Goal: Task Accomplishment & Management: Use online tool/utility

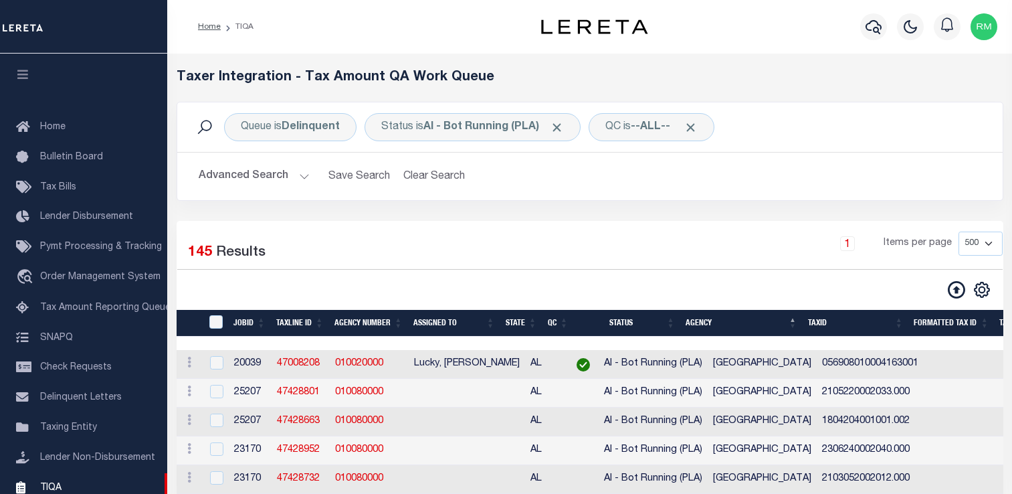
select select "500"
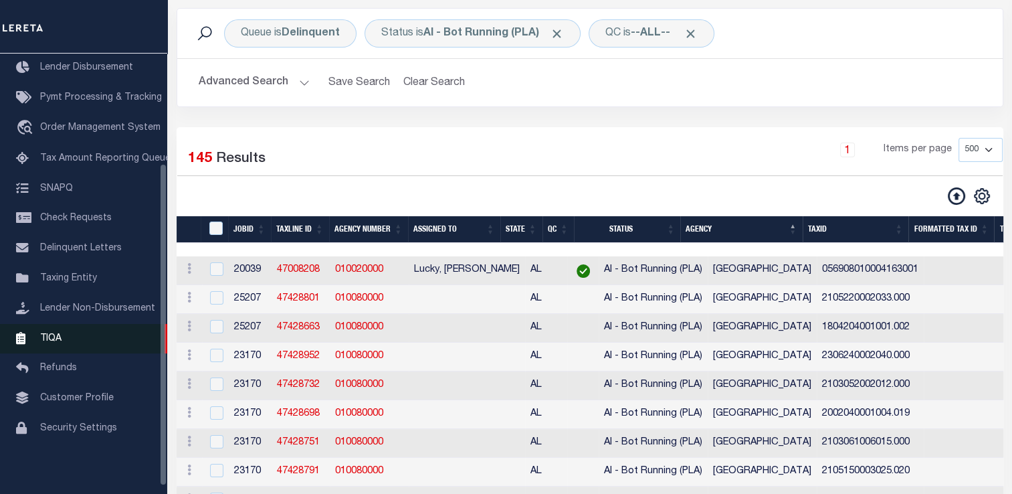
scroll to position [94, 0]
click at [51, 342] on span "TIQA" at bounding box center [50, 336] width 21 height 9
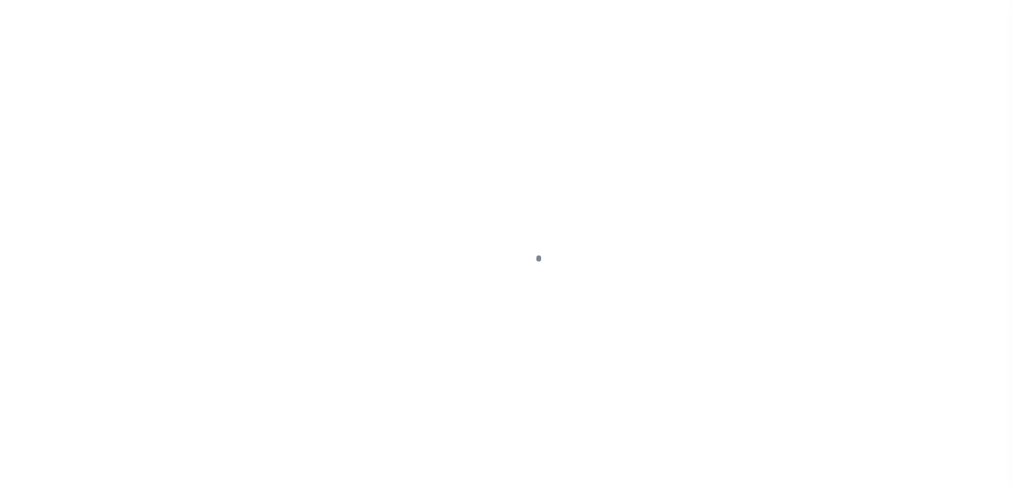
scroll to position [160, 0]
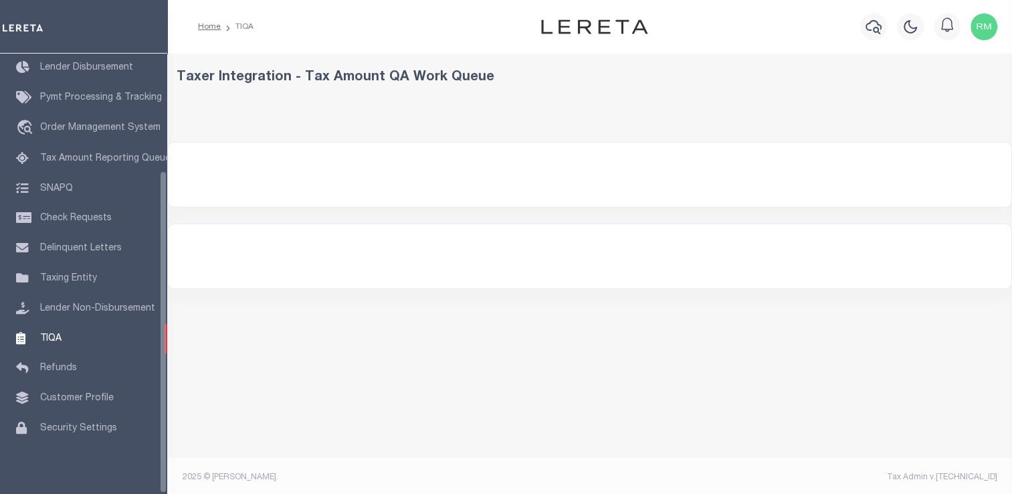
select select "200"
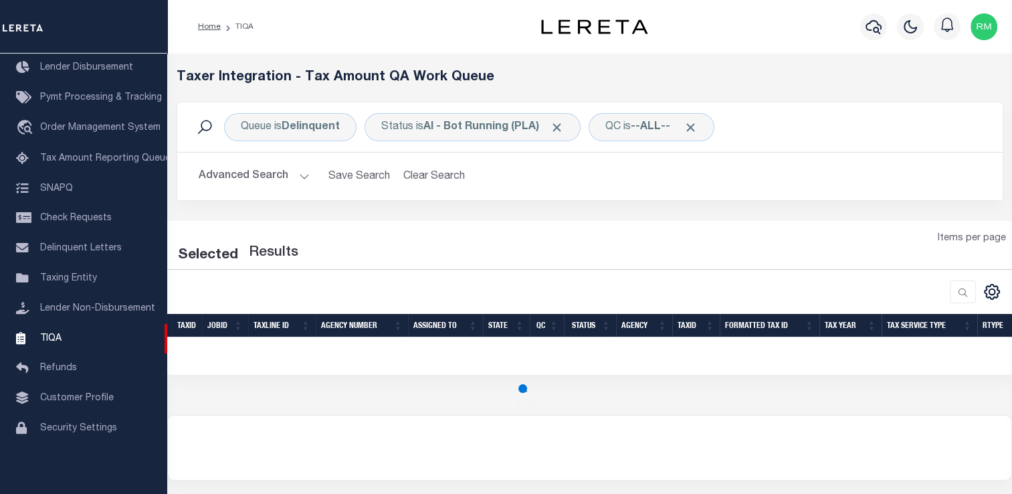
select select "200"
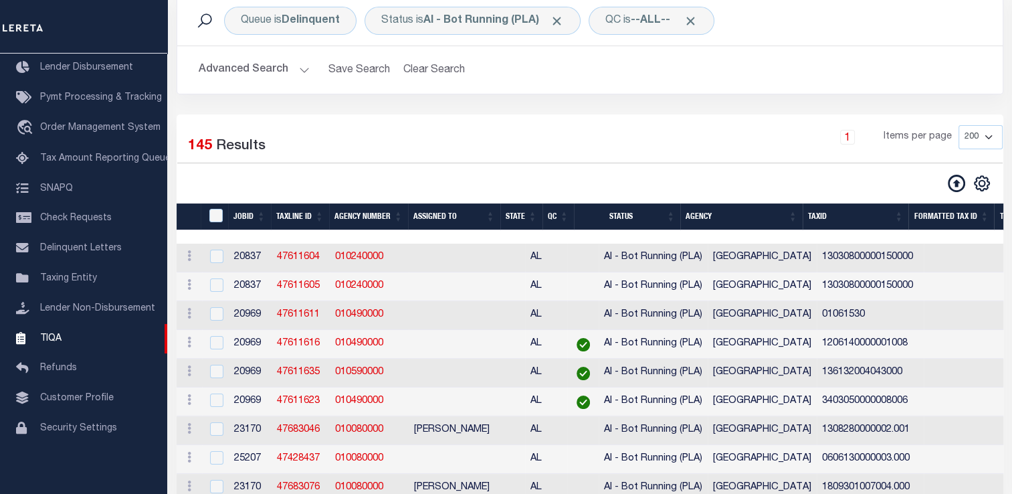
scroll to position [108, 0]
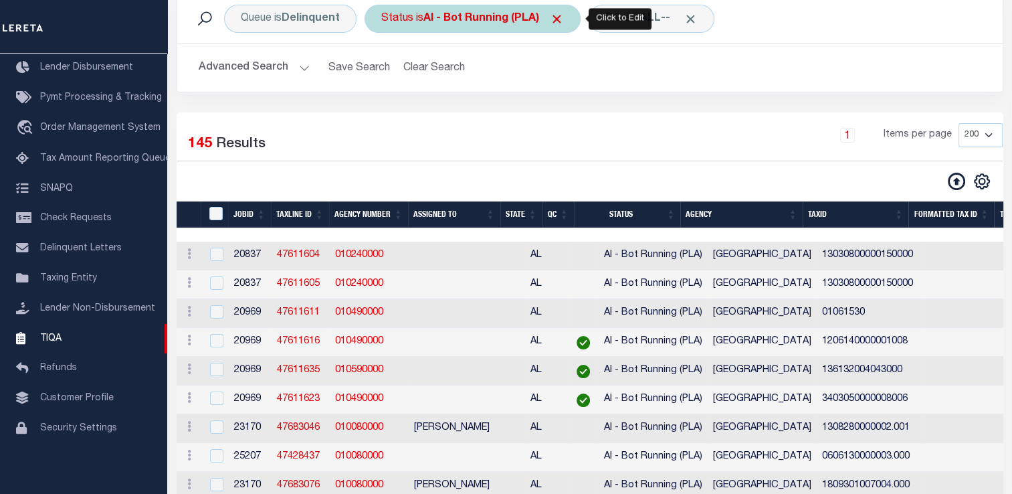
drag, startPoint x: 461, startPoint y: 31, endPoint x: 433, endPoint y: 23, distance: 30.0
click at [433, 23] on b "AI - Bot Running (PLA)" at bounding box center [493, 18] width 140 height 11
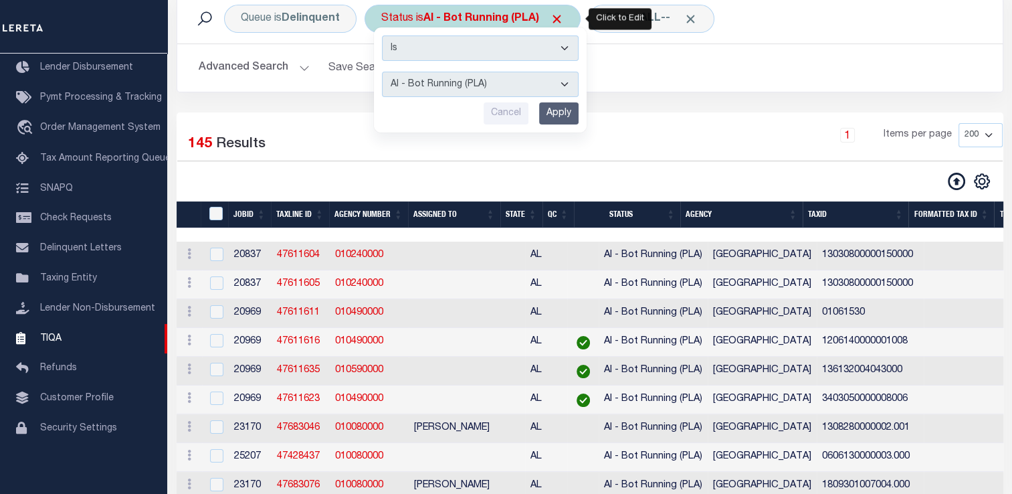
click at [423, 42] on select "Is Contains" at bounding box center [480, 47] width 197 height 25
click at [459, 89] on select "AI - Bot Exception (ERR) AI - Bot Running (PLA) AI - Failed QA (FQA) AI - Prep …" at bounding box center [480, 84] width 197 height 25
select select "MZT"
click at [382, 72] on select "AI - Bot Exception (ERR) AI - Bot Running (PLA) AI - Failed QA (FQA) AI - Prep …" at bounding box center [480, 84] width 197 height 25
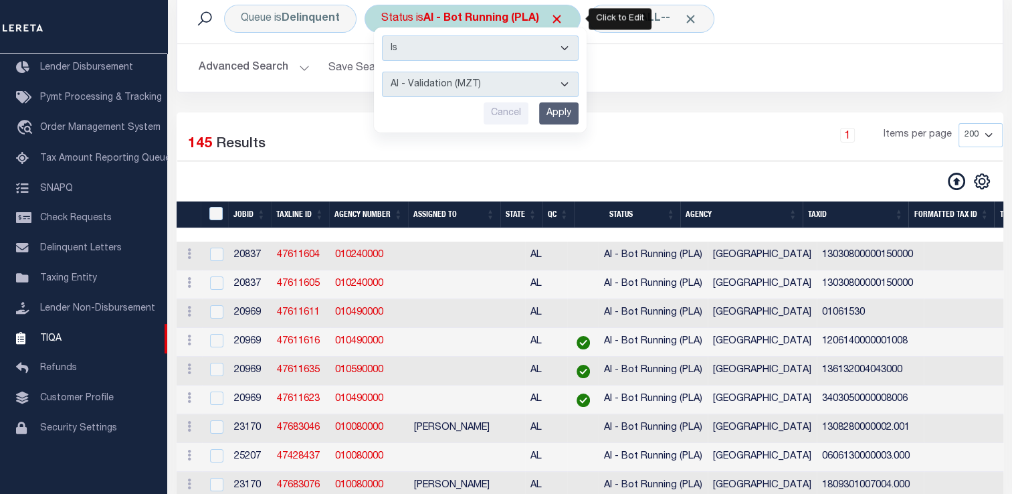
click at [563, 110] on input "Apply" at bounding box center [558, 113] width 39 height 22
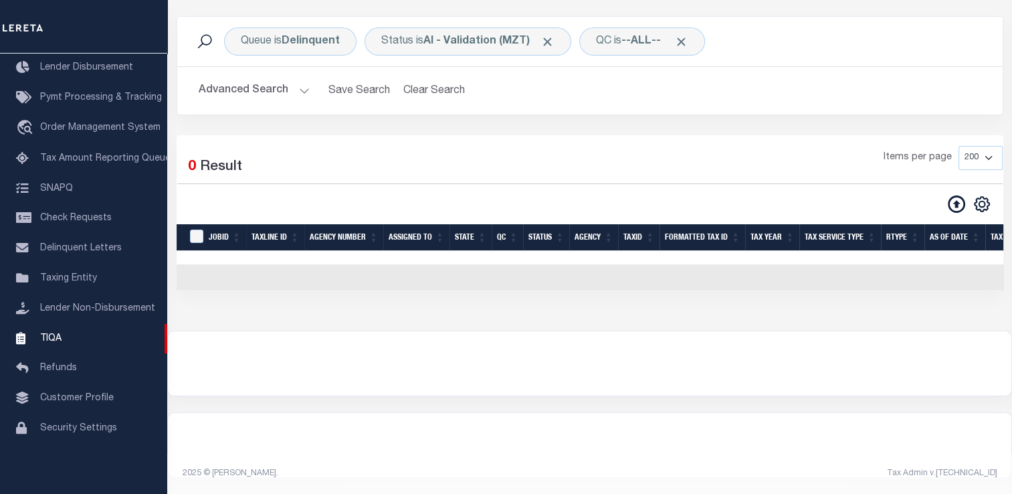
scroll to position [94, 0]
click at [281, 84] on button "Advanced Search" at bounding box center [254, 91] width 111 height 26
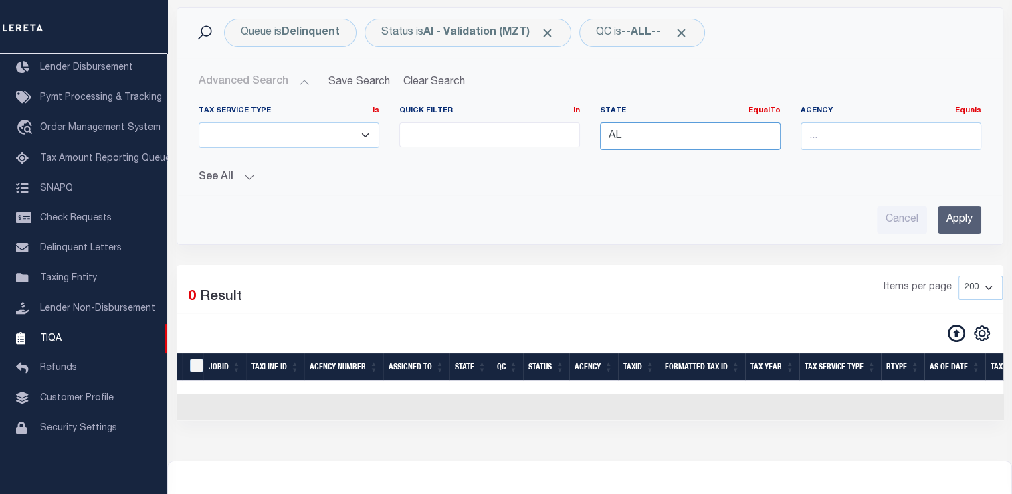
drag, startPoint x: 695, startPoint y: 142, endPoint x: 685, endPoint y: 141, distance: 10.7
click at [685, 141] on input "AL" at bounding box center [690, 135] width 181 height 27
type input "A"
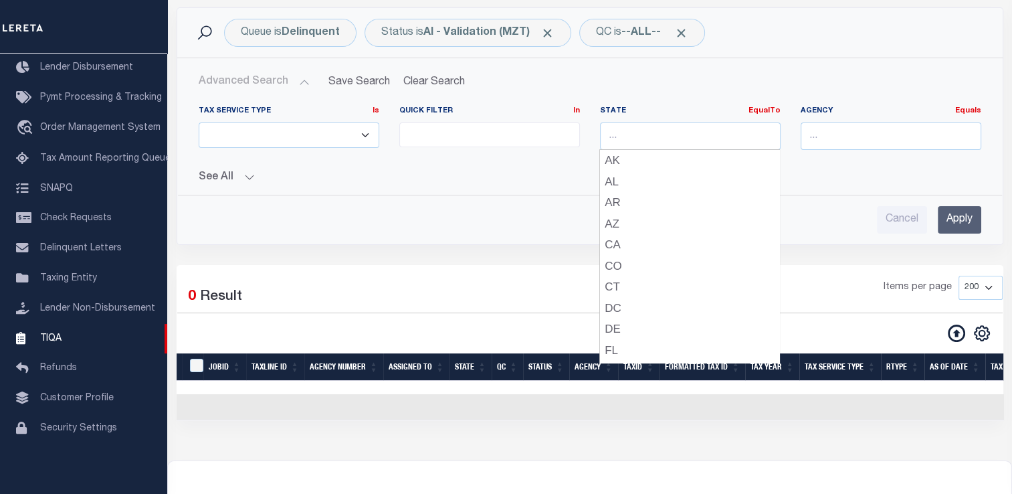
click at [950, 211] on input "Apply" at bounding box center [959, 219] width 43 height 27
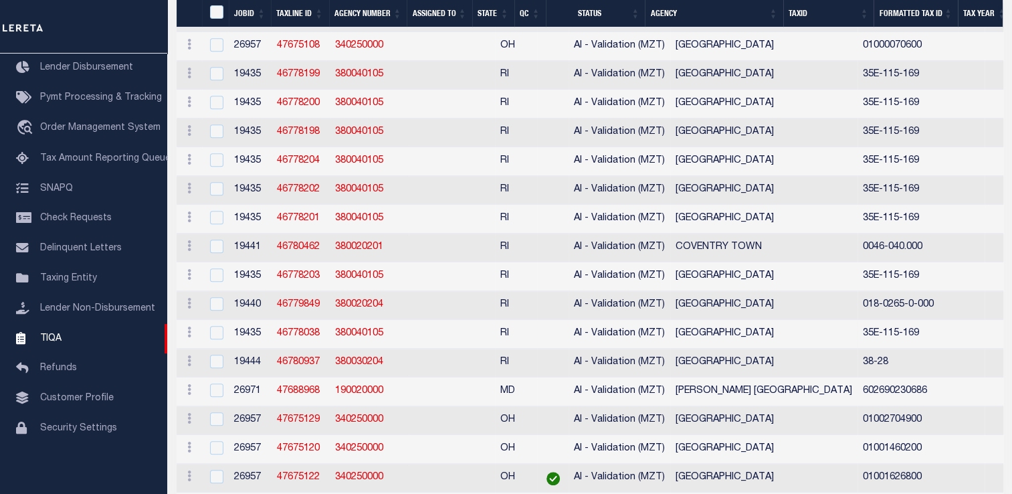
scroll to position [697, 0]
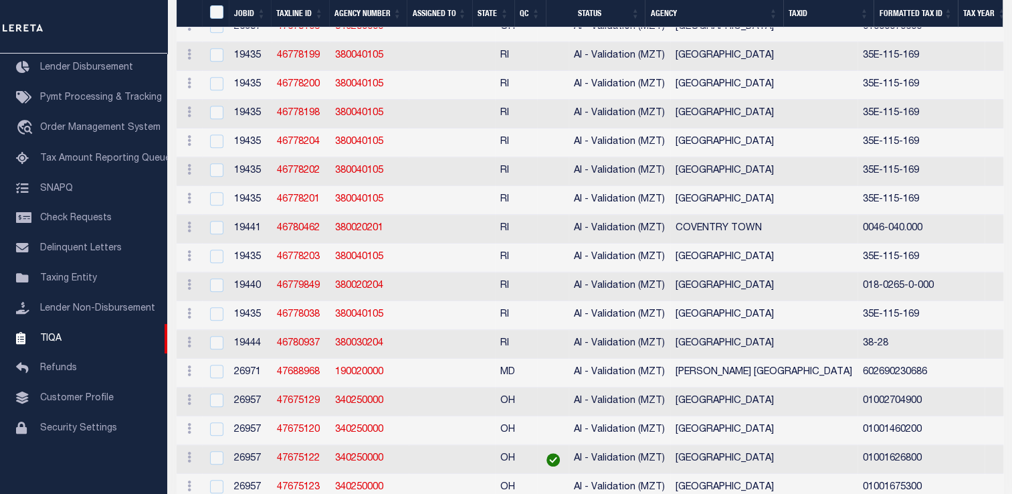
click at [506, 27] on th "State" at bounding box center [493, 13] width 42 height 27
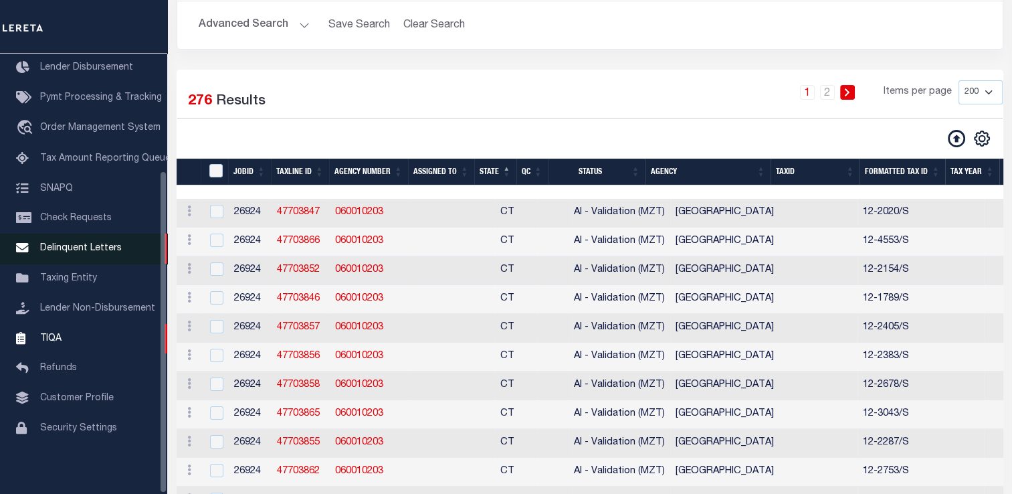
scroll to position [0, 0]
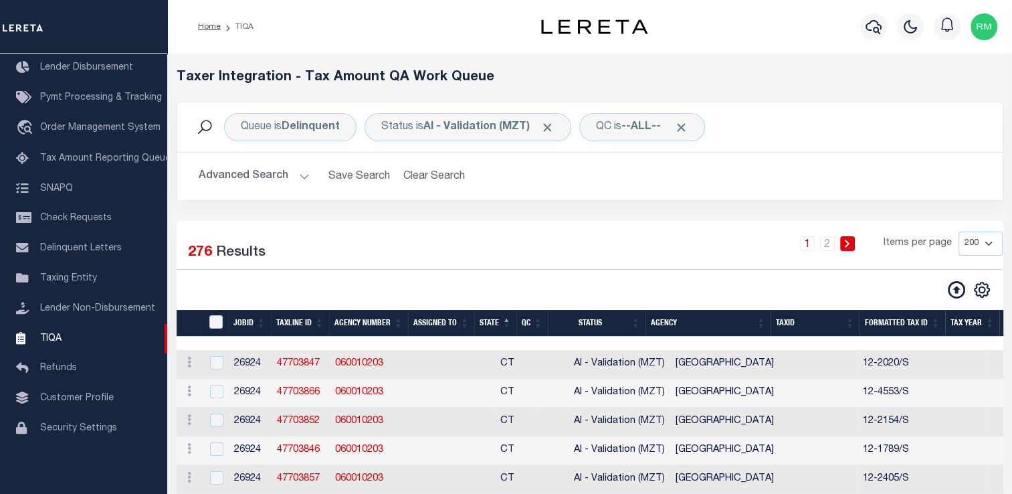
click at [267, 178] on button "Advanced Search" at bounding box center [254, 176] width 111 height 26
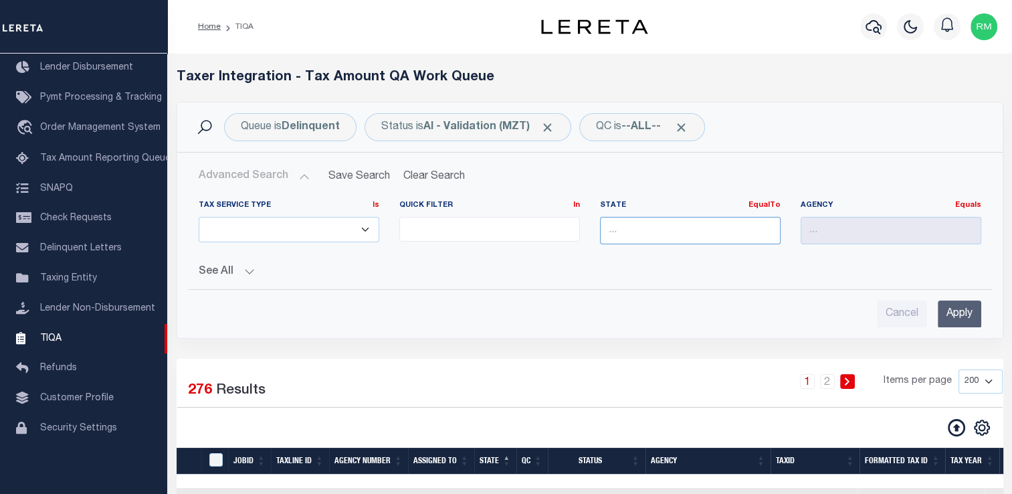
click at [629, 227] on input "text" at bounding box center [690, 230] width 181 height 27
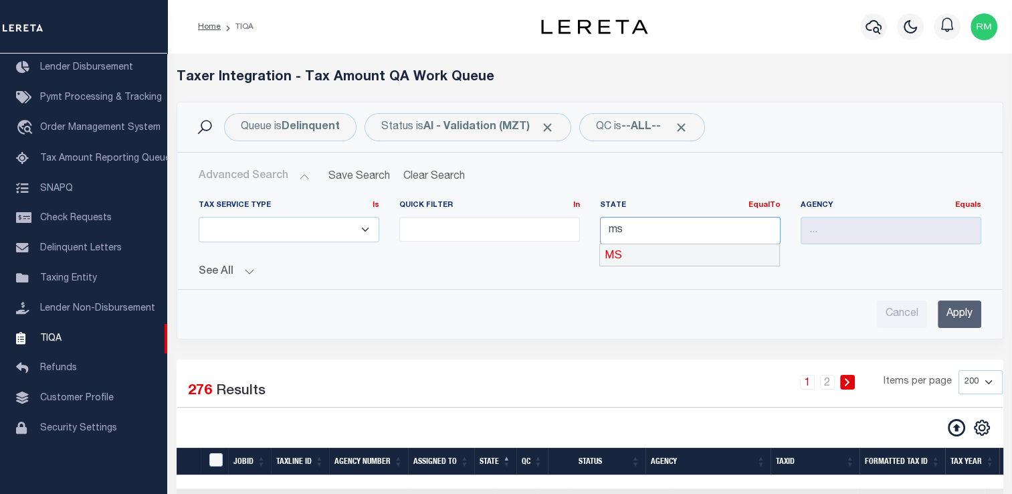
click at [654, 260] on div "MS" at bounding box center [689, 254] width 179 height 21
click at [960, 314] on input "Apply" at bounding box center [959, 313] width 43 height 27
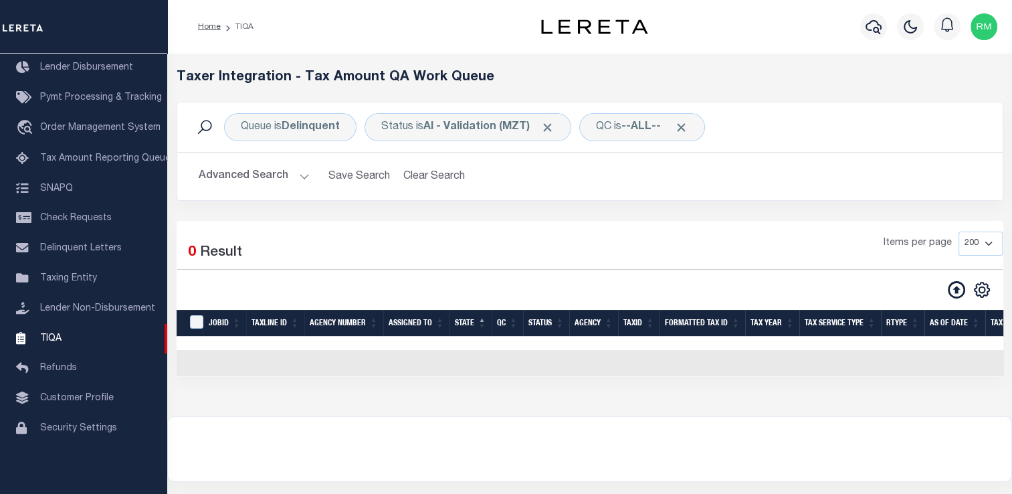
click at [522, 431] on div at bounding box center [589, 449] width 843 height 64
click at [270, 177] on button "Advanced Search" at bounding box center [254, 176] width 111 height 26
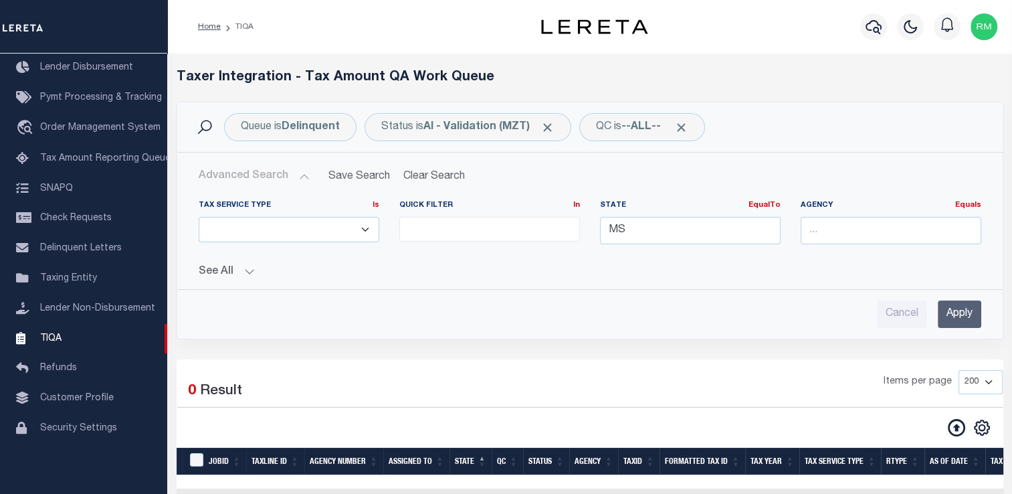
click at [960, 320] on input "Apply" at bounding box center [959, 313] width 43 height 27
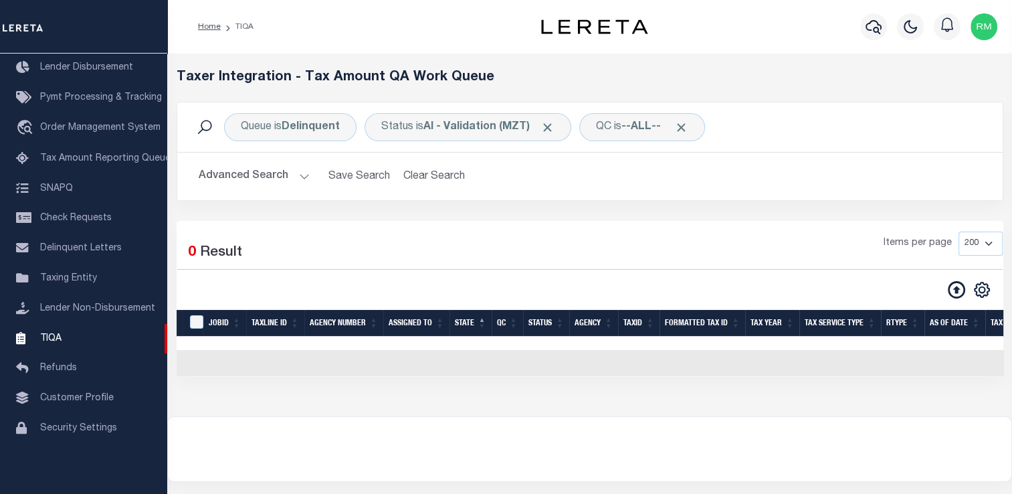
click at [296, 181] on button "Advanced Search" at bounding box center [254, 176] width 111 height 26
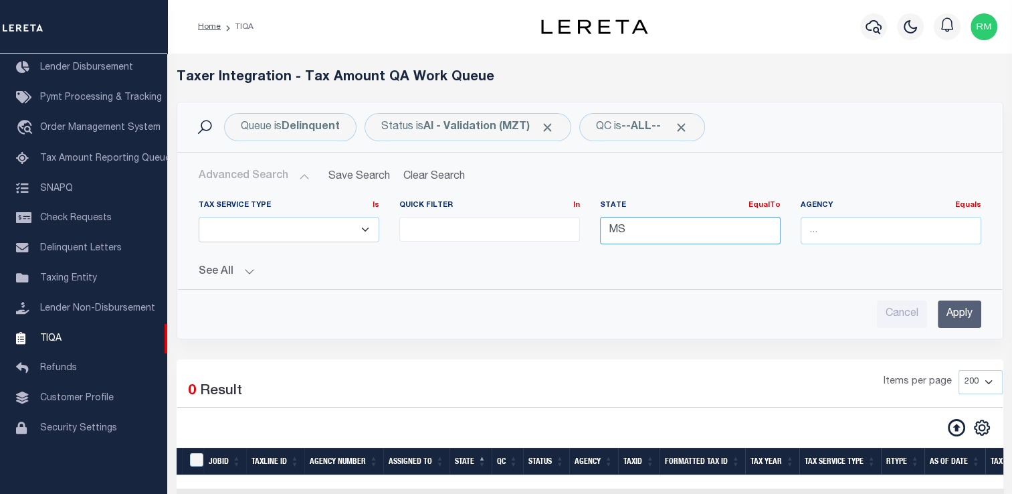
click at [671, 239] on input "MS" at bounding box center [690, 230] width 181 height 27
drag, startPoint x: 671, startPoint y: 239, endPoint x: 621, endPoint y: 232, distance: 50.6
click at [621, 232] on input "MS" at bounding box center [690, 230] width 181 height 27
type input "M"
click at [956, 322] on input "Apply" at bounding box center [959, 313] width 43 height 27
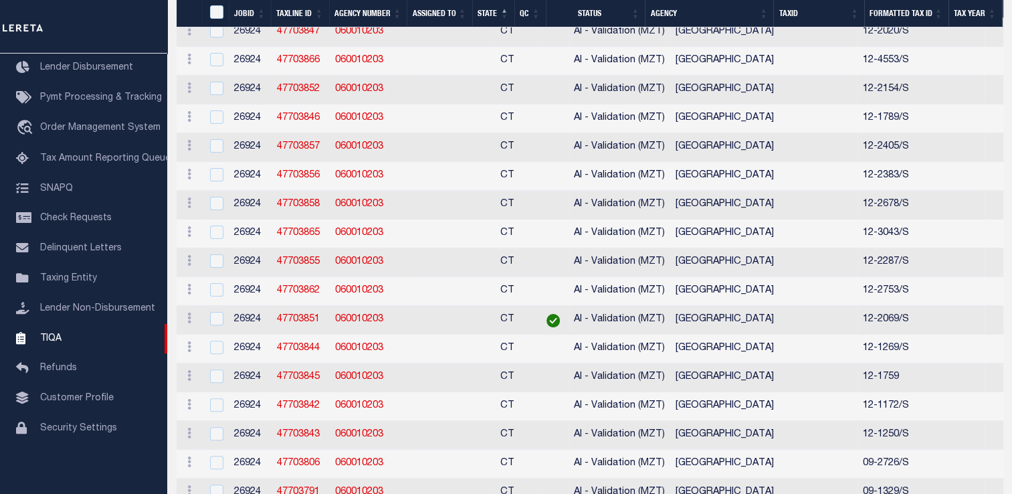
scroll to position [778, 0]
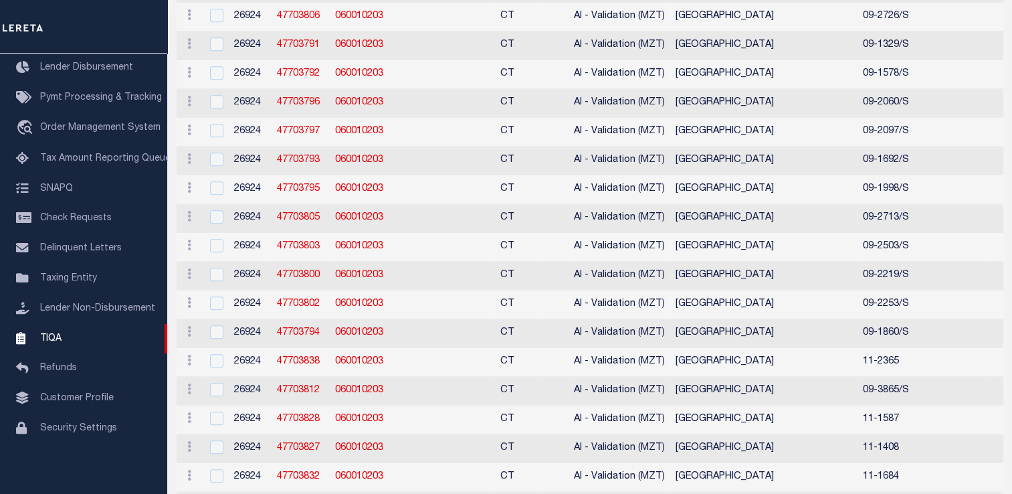
scroll to position [0, 0]
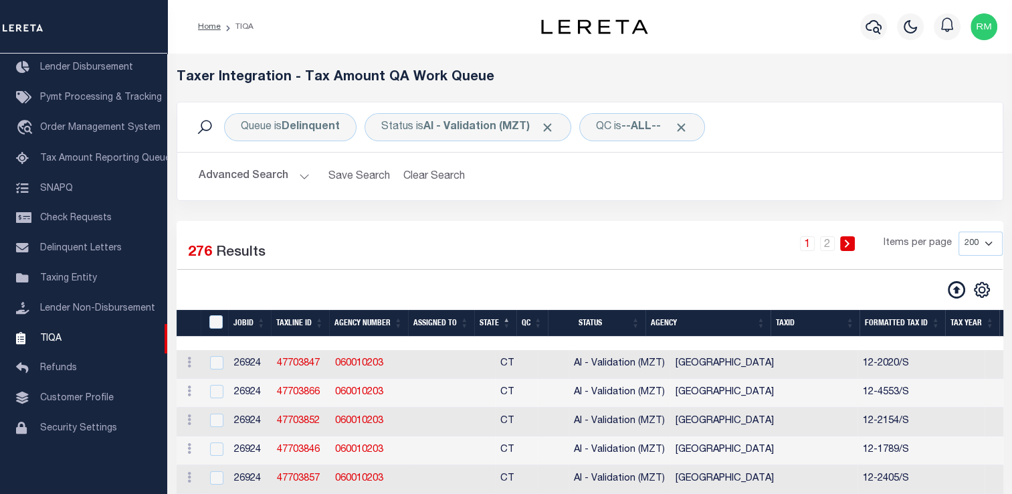
click at [296, 178] on button "Advanced Search" at bounding box center [254, 176] width 111 height 26
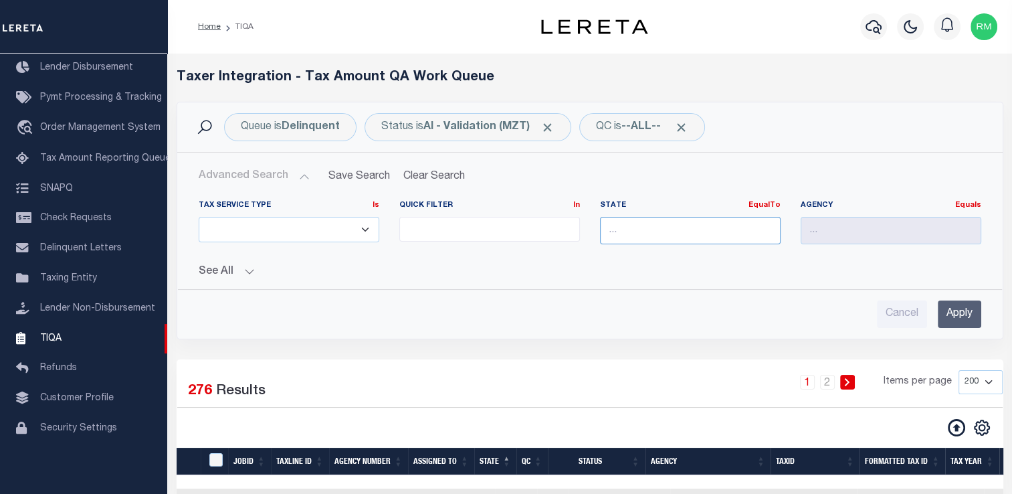
click at [712, 236] on input "text" at bounding box center [690, 230] width 181 height 27
click at [711, 262] on div "MS" at bounding box center [689, 254] width 179 height 21
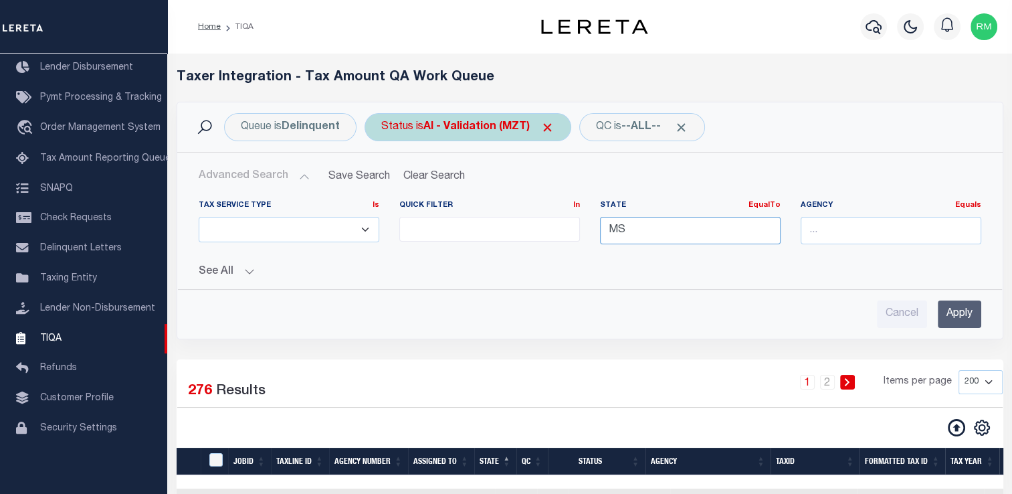
type input "MS"
click at [469, 128] on b "AI - Validation (MZT)" at bounding box center [488, 127] width 131 height 11
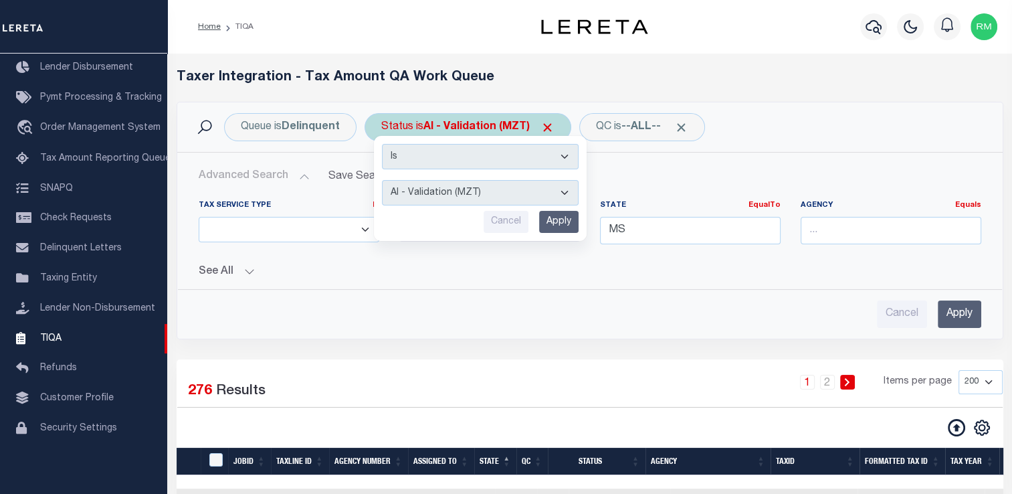
click at [471, 200] on select "AI - Bot Exception (ERR) AI - Bot Running (PLA) AI - Failed QA (FQA) AI - Prep …" at bounding box center [480, 192] width 197 height 25
select select "RQA"
click at [382, 180] on select "AI - Bot Exception (ERR) AI - Bot Running (PLA) AI - Failed QA (FQA) AI - Prep …" at bounding box center [480, 192] width 197 height 25
click at [556, 224] on input "Apply" at bounding box center [558, 222] width 39 height 22
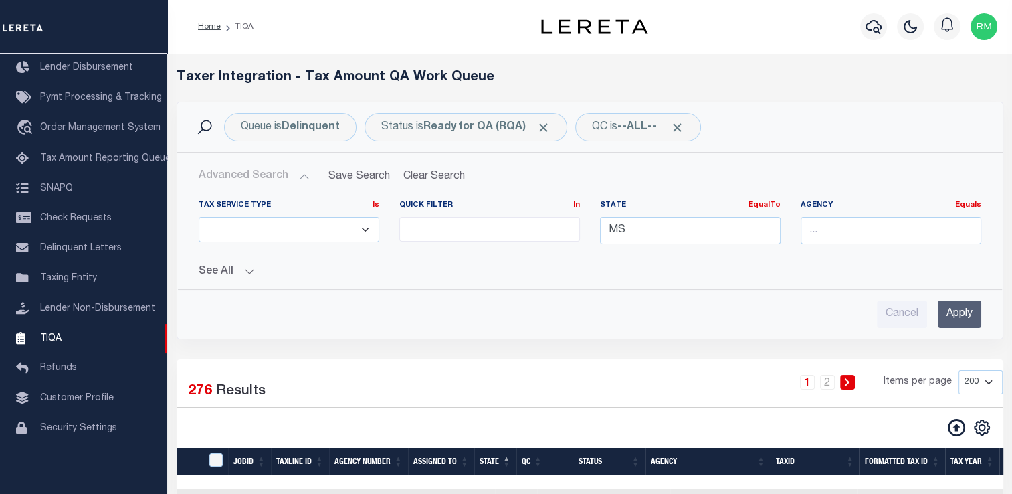
click at [956, 316] on input "Apply" at bounding box center [959, 313] width 43 height 27
click at [954, 306] on input "Apply" at bounding box center [959, 313] width 43 height 27
click at [950, 321] on input "Apply" at bounding box center [959, 313] width 43 height 27
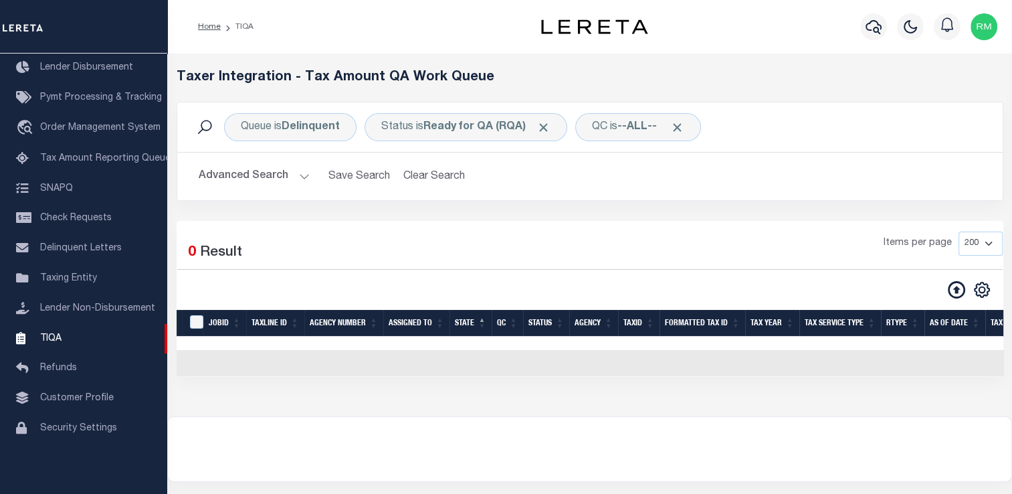
click at [293, 175] on button "Advanced Search" at bounding box center [254, 176] width 111 height 26
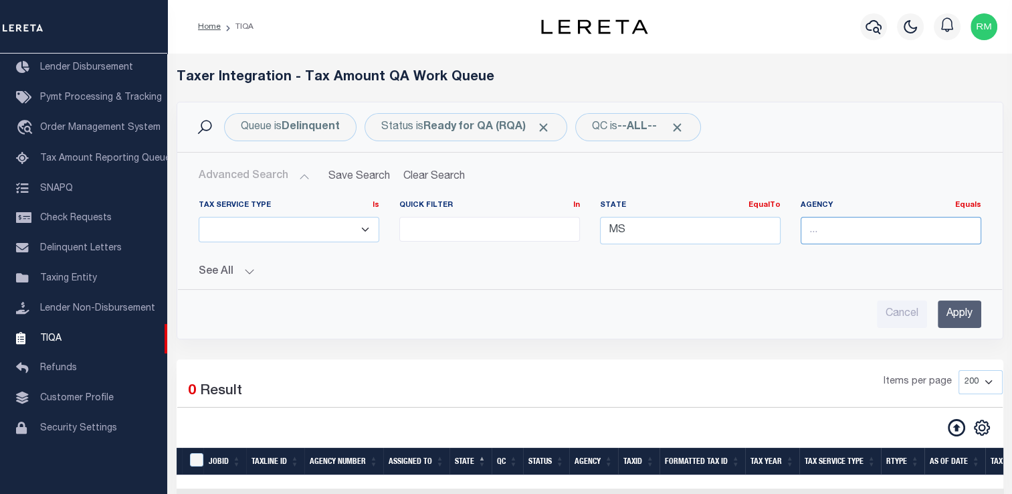
click at [829, 229] on input "text" at bounding box center [890, 230] width 181 height 27
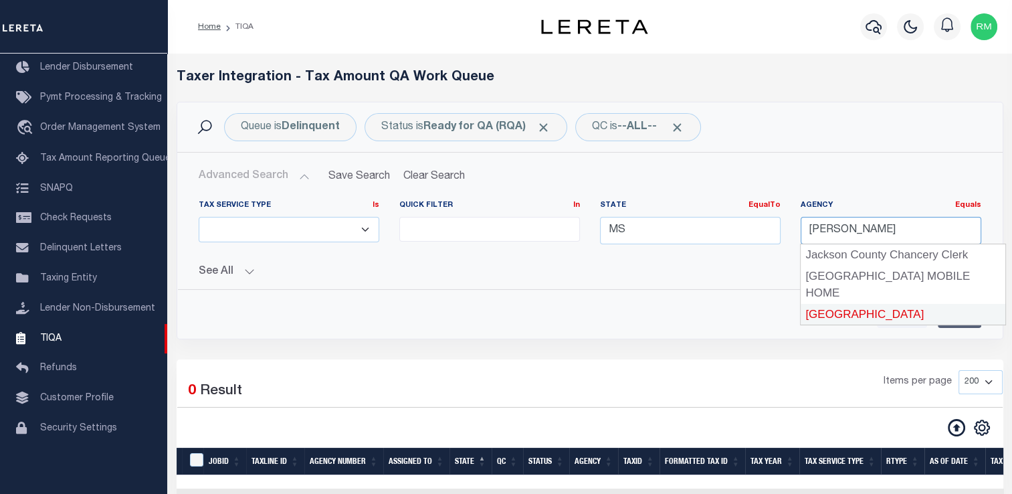
click at [843, 304] on div "[GEOGRAPHIC_DATA]" at bounding box center [902, 314] width 205 height 21
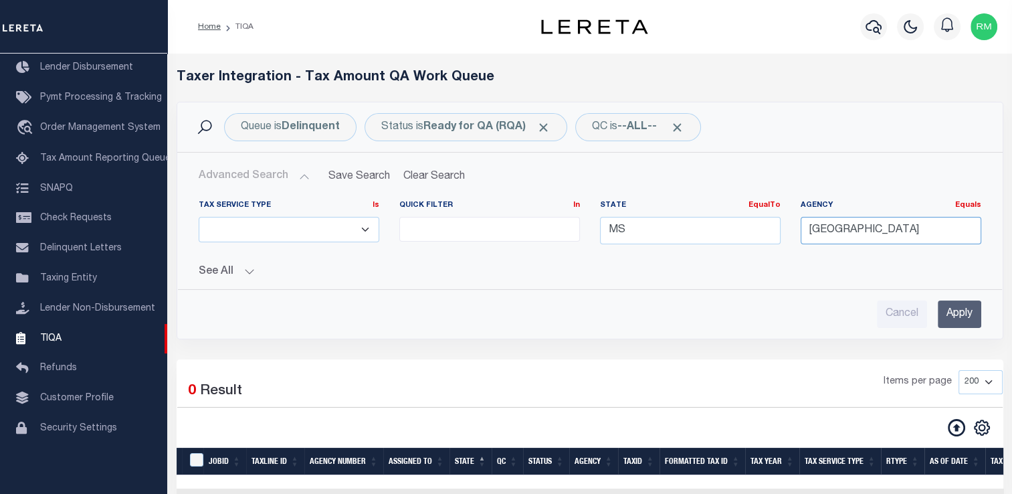
type input "[GEOGRAPHIC_DATA]"
click at [963, 309] on input "Apply" at bounding box center [959, 313] width 43 height 27
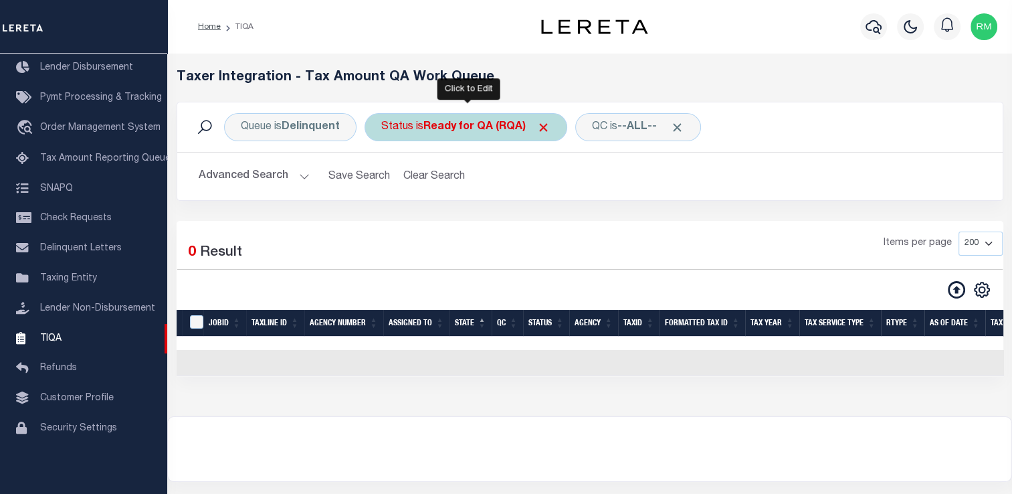
click at [409, 128] on div "Status is Ready for QA (RQA)" at bounding box center [465, 127] width 203 height 28
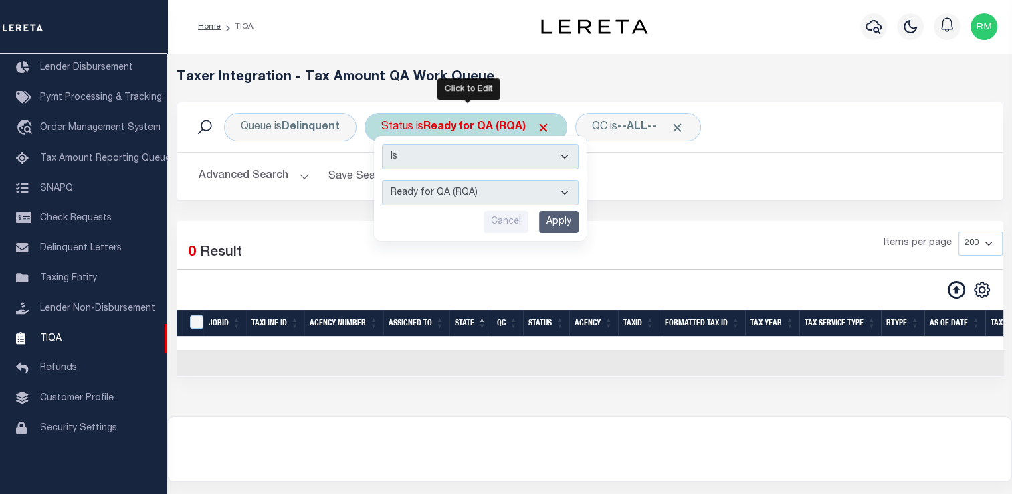
click at [428, 194] on select "AI - Bot Exception (ERR) AI - Bot Running (PLA) AI - Failed QA (FQA) AI - Prep …" at bounding box center [480, 192] width 197 height 25
select select "ERR"
click at [382, 180] on select "AI - Bot Exception (ERR) AI - Bot Running (PLA) AI - Failed QA (FQA) AI - Prep …" at bounding box center [480, 192] width 197 height 25
click at [558, 223] on input "Apply" at bounding box center [558, 222] width 39 height 22
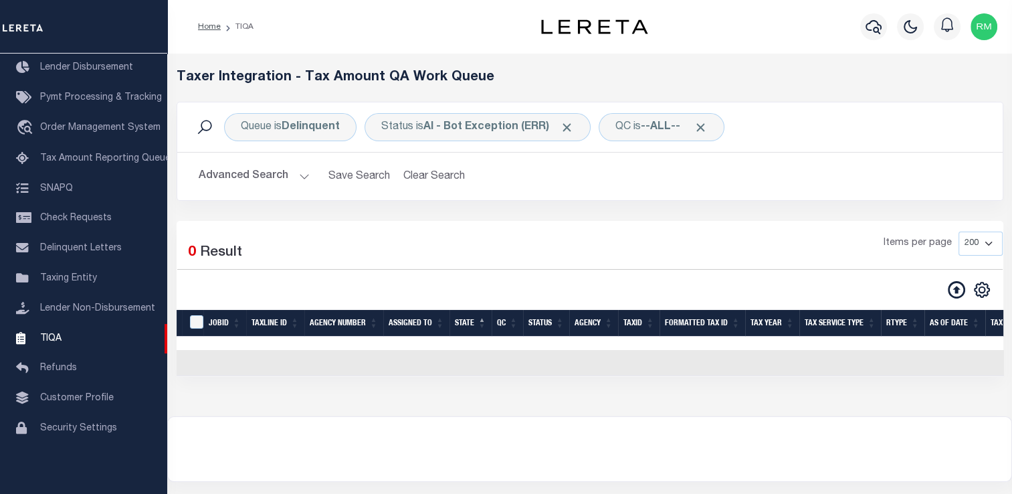
click at [254, 181] on button "Advanced Search" at bounding box center [254, 176] width 111 height 26
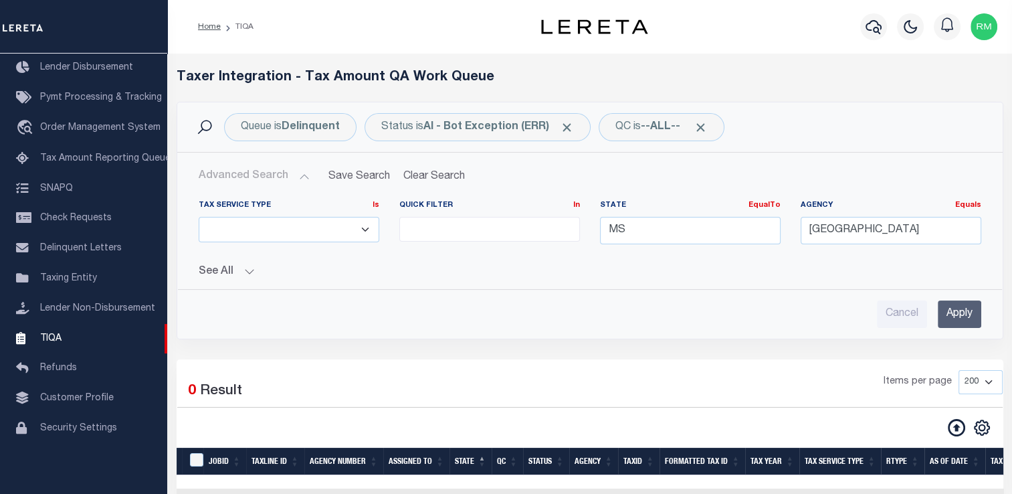
click at [957, 316] on input "Apply" at bounding box center [959, 313] width 43 height 27
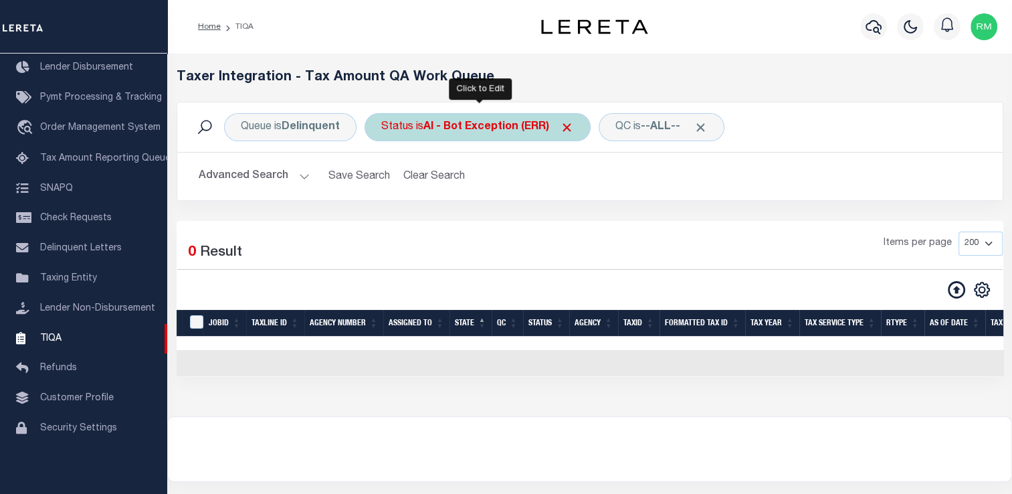
click at [466, 122] on b "AI - Bot Exception (ERR)" at bounding box center [498, 127] width 150 height 11
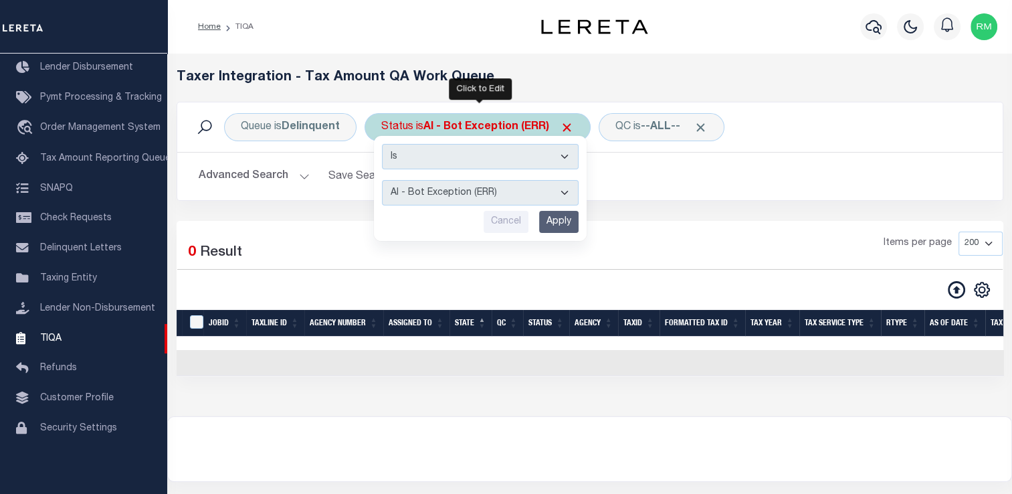
click at [477, 185] on select "AI - Bot Exception (ERR) AI - Bot Running (PLA) AI - Failed QA (FQA) AI - Prep …" at bounding box center [480, 192] width 197 height 25
select select "MZT"
click at [382, 180] on select "AI - Bot Exception (ERR) AI - Bot Running (PLA) AI - Failed QA (FQA) AI - Prep …" at bounding box center [480, 192] width 197 height 25
click at [567, 223] on input "Apply" at bounding box center [558, 222] width 39 height 22
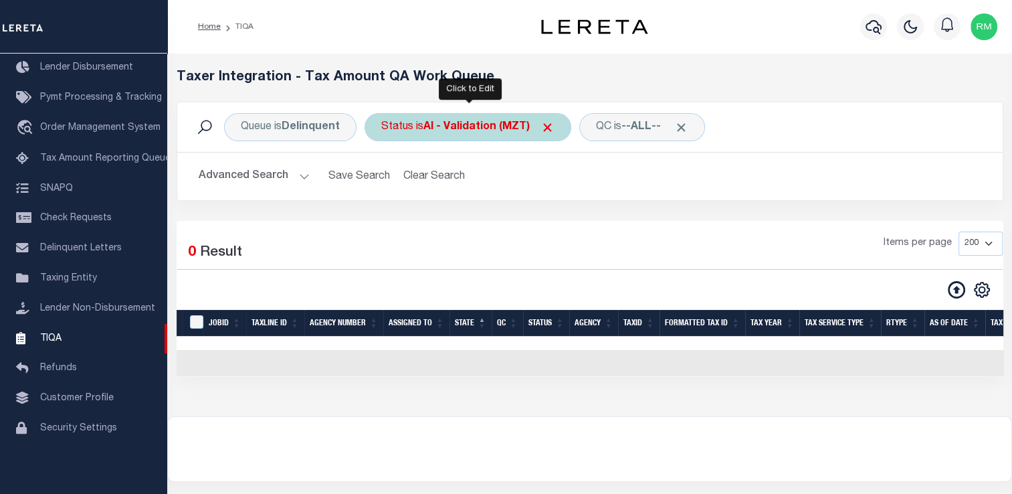
click at [473, 135] on div "Status is AI - Validation (MZT)" at bounding box center [467, 127] width 207 height 28
select select "MZT"
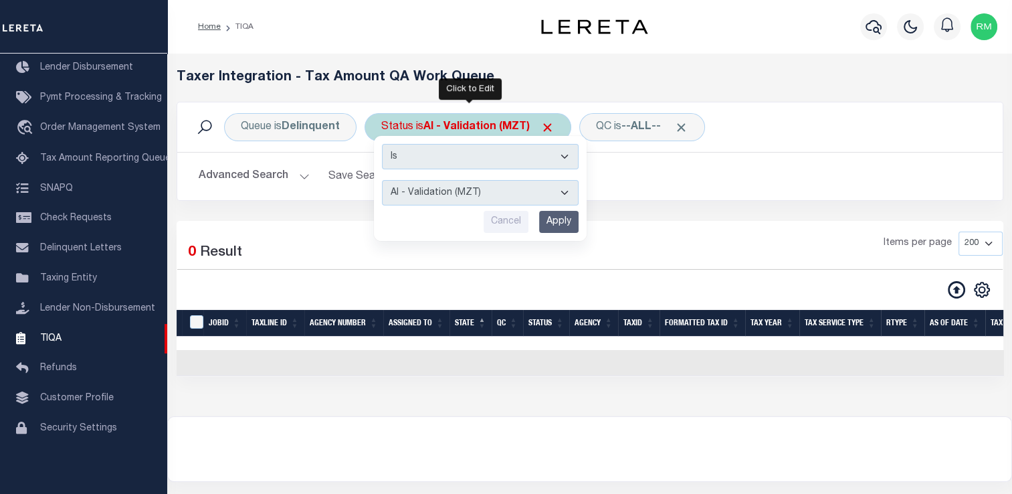
click at [565, 221] on input "Apply" at bounding box center [558, 222] width 39 height 22
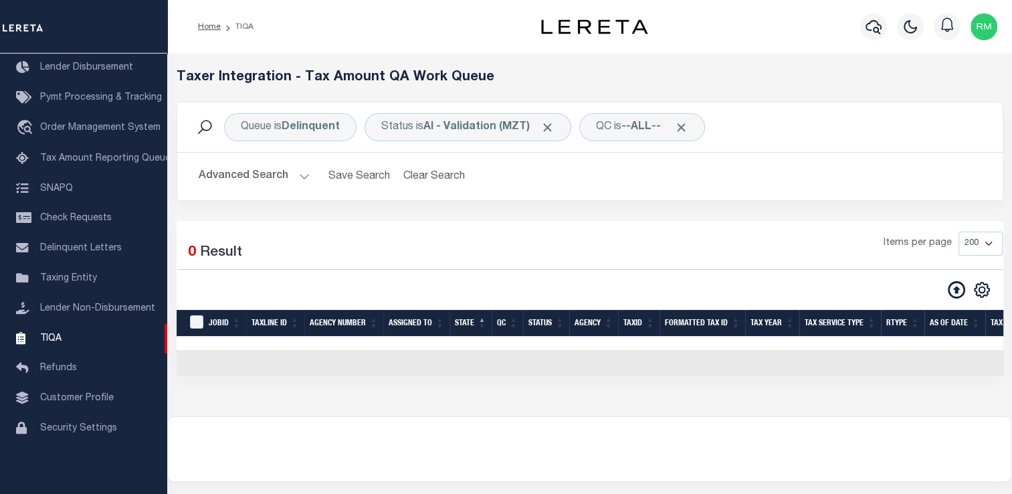
click at [294, 176] on button "Advanced Search" at bounding box center [254, 176] width 111 height 26
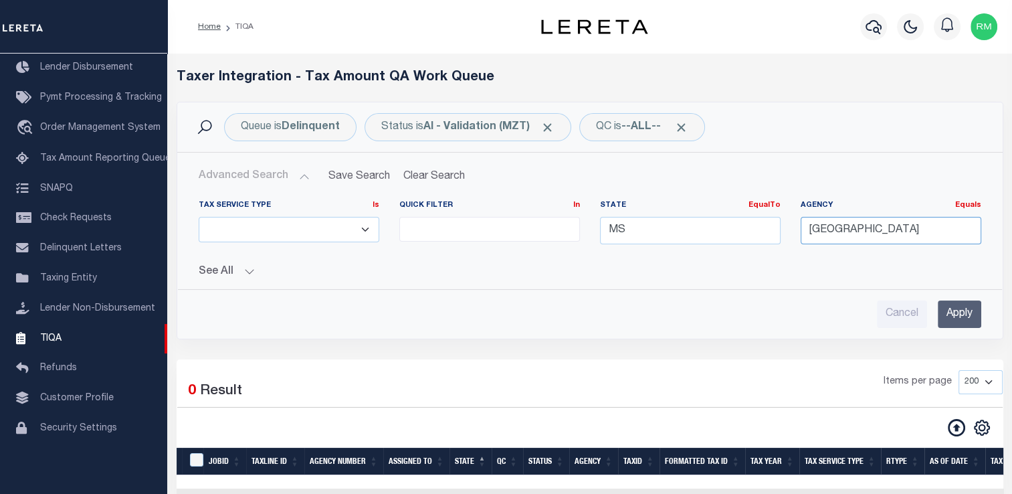
drag, startPoint x: 907, startPoint y: 227, endPoint x: 788, endPoint y: 231, distance: 119.8
click at [788, 231] on div "Tax Service Type Is Is Contains ESCROW NonESCROW Quick Filter In In View Only L…" at bounding box center [590, 227] width 802 height 55
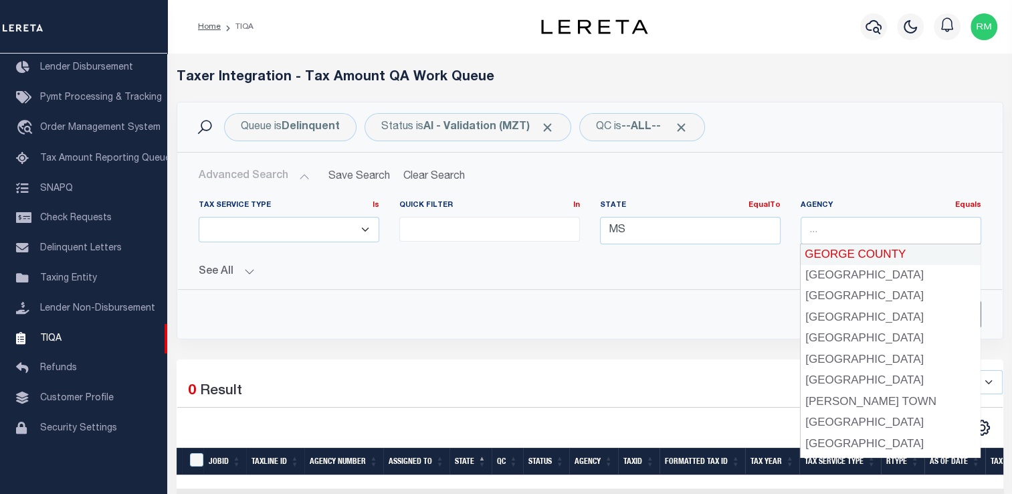
click at [691, 278] on div "Tax Service Type Is Is Contains ESCROW NonESCROW Quick Filter In In" at bounding box center [590, 258] width 804 height 138
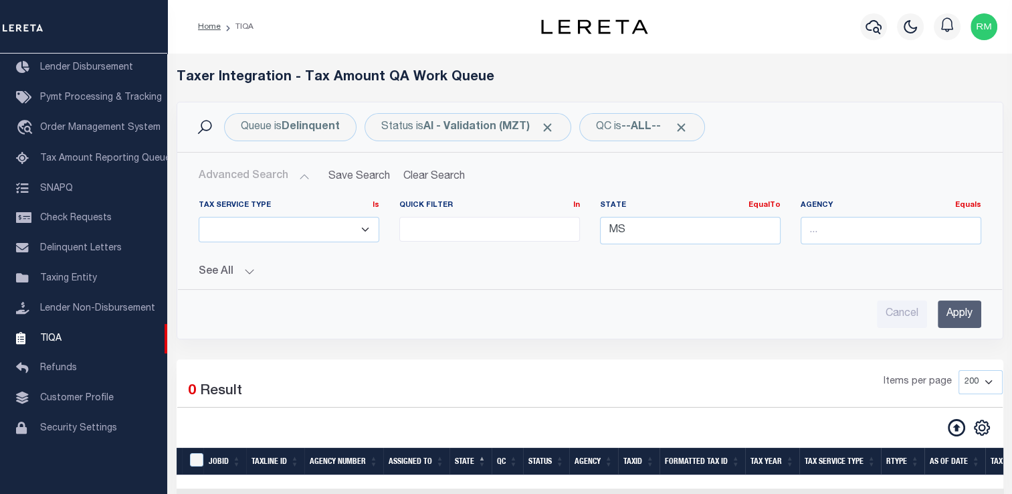
click at [966, 320] on input "Apply" at bounding box center [959, 313] width 43 height 27
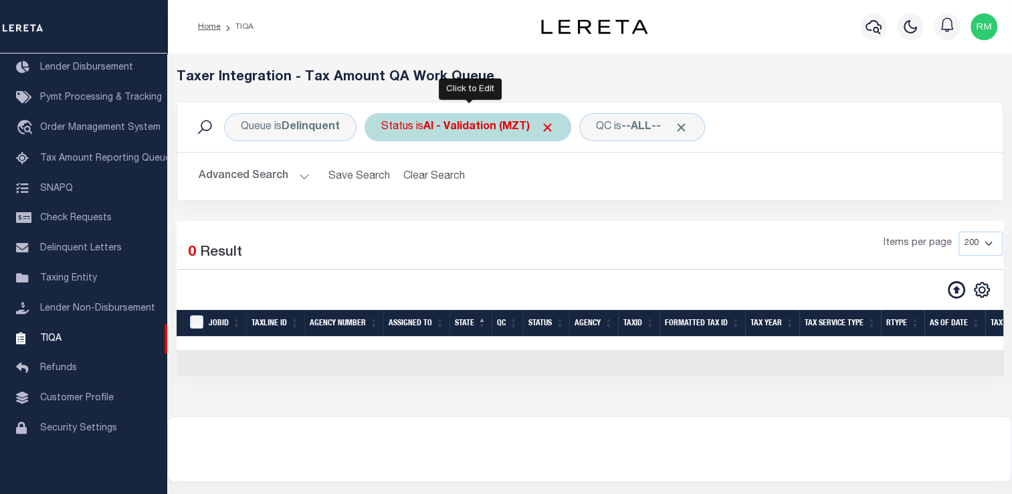
click at [468, 131] on b "AI - Validation (MZT)" at bounding box center [488, 127] width 131 height 11
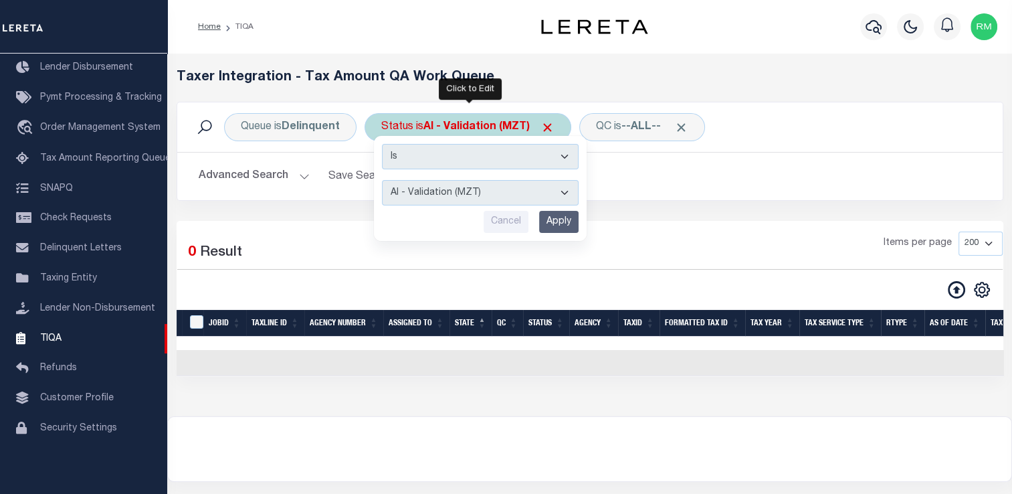
click at [473, 194] on select "AI - Bot Exception (ERR) AI - Bot Running (PLA) AI - Failed QA (FQA) AI - Prep …" at bounding box center [480, 192] width 197 height 25
select select "TNF"
click at [382, 180] on select "AI - Bot Exception (ERR) AI - Bot Running (PLA) AI - Failed QA (FQA) AI - Prep …" at bounding box center [480, 192] width 197 height 25
click at [551, 223] on input "Apply" at bounding box center [558, 222] width 39 height 22
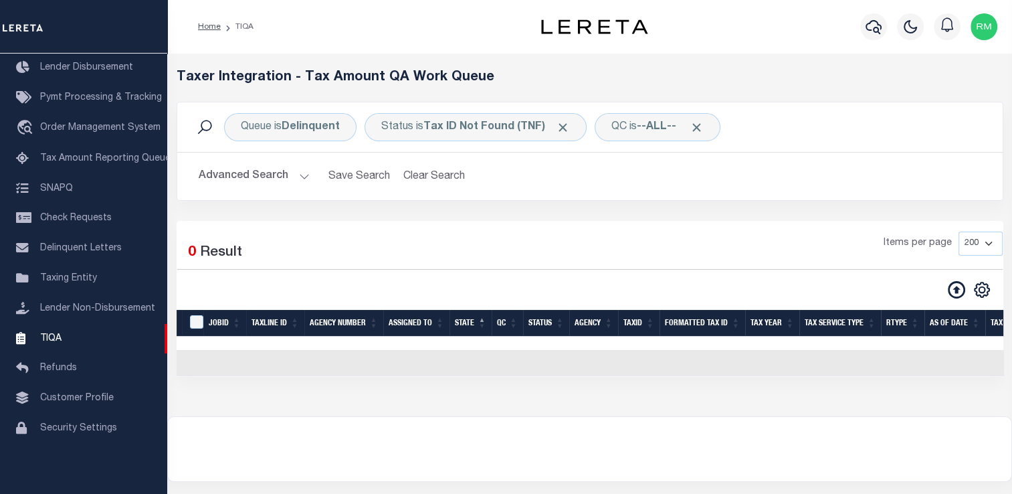
click at [284, 178] on button "Advanced Search" at bounding box center [254, 176] width 111 height 26
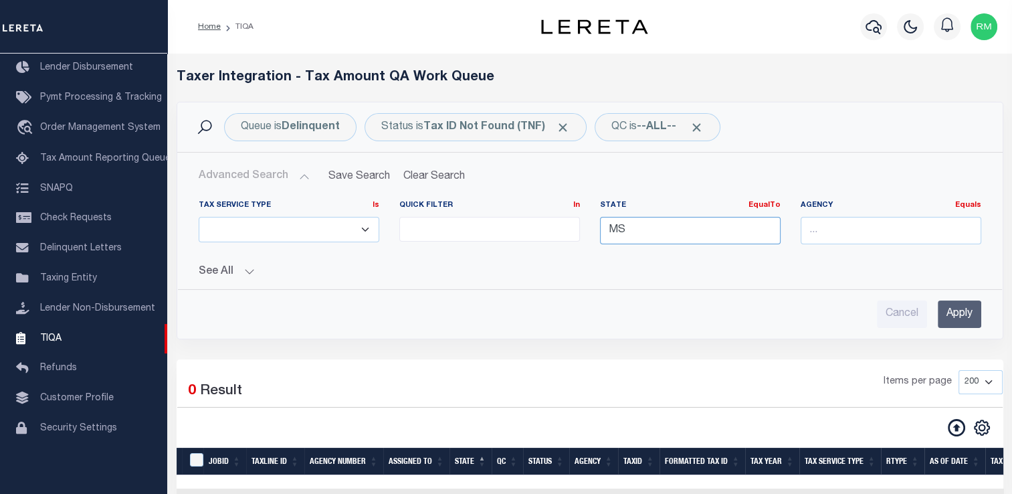
drag, startPoint x: 655, startPoint y: 242, endPoint x: 530, endPoint y: 242, distance: 125.1
click at [530, 242] on div "Tax Service Type Is Is Contains ESCROW NonESCROW Quick Filter In In View Only L…" at bounding box center [590, 227] width 802 height 55
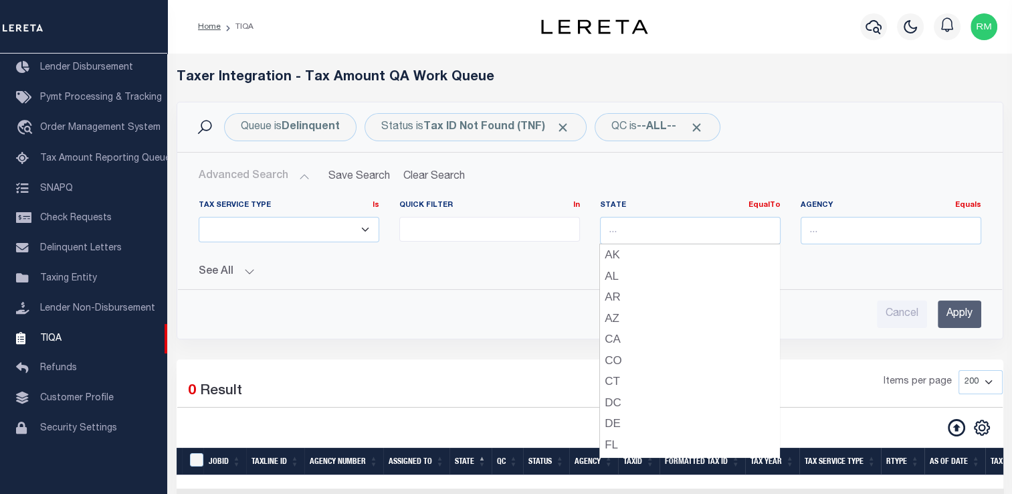
click at [963, 314] on input "Apply" at bounding box center [959, 313] width 43 height 27
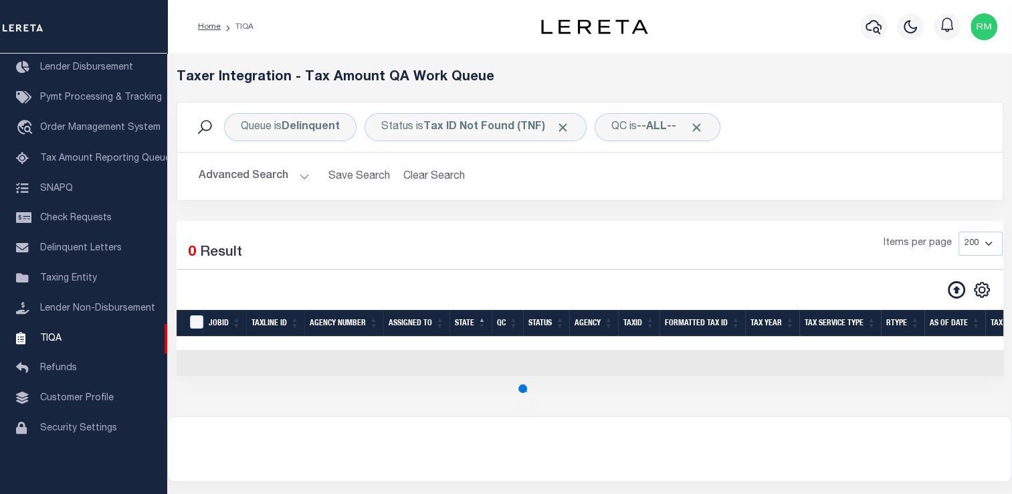
click at [286, 178] on button "Advanced Search" at bounding box center [254, 176] width 111 height 26
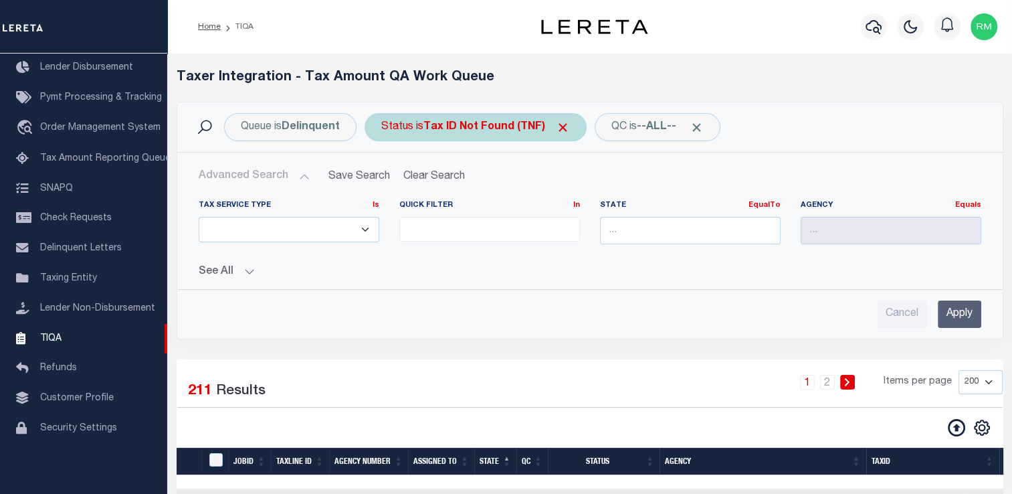
click at [490, 132] on b "Tax ID Not Found (TNF)" at bounding box center [496, 127] width 146 height 11
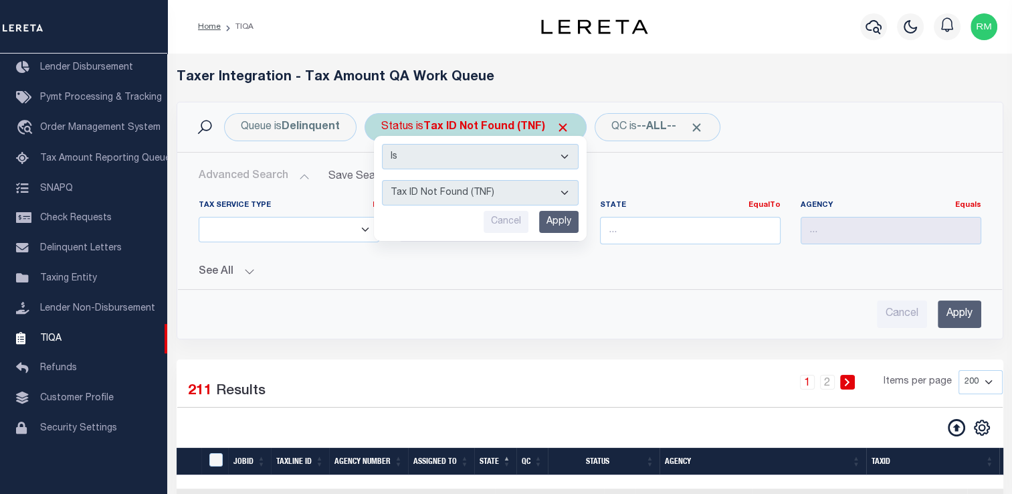
click at [475, 198] on select "AI - Bot Exception (ERR) AI - Bot Running (PLA) AI - Failed QA (FQA) AI - Prep …" at bounding box center [480, 192] width 197 height 25
select select "MZT"
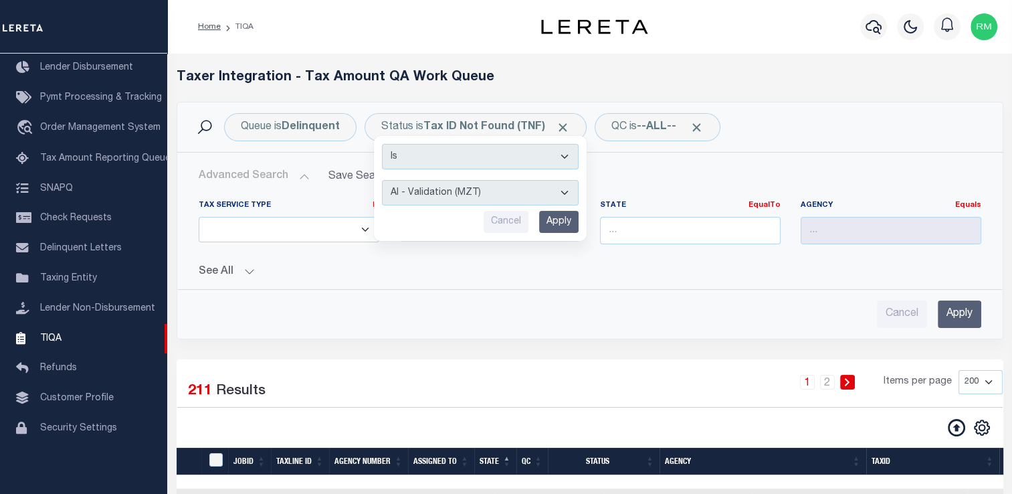
click at [382, 180] on select "AI - Bot Exception (ERR) AI - Bot Running (PLA) AI - Failed QA (FQA) AI - Prep …" at bounding box center [480, 192] width 197 height 25
click at [558, 223] on input "Apply" at bounding box center [558, 222] width 39 height 22
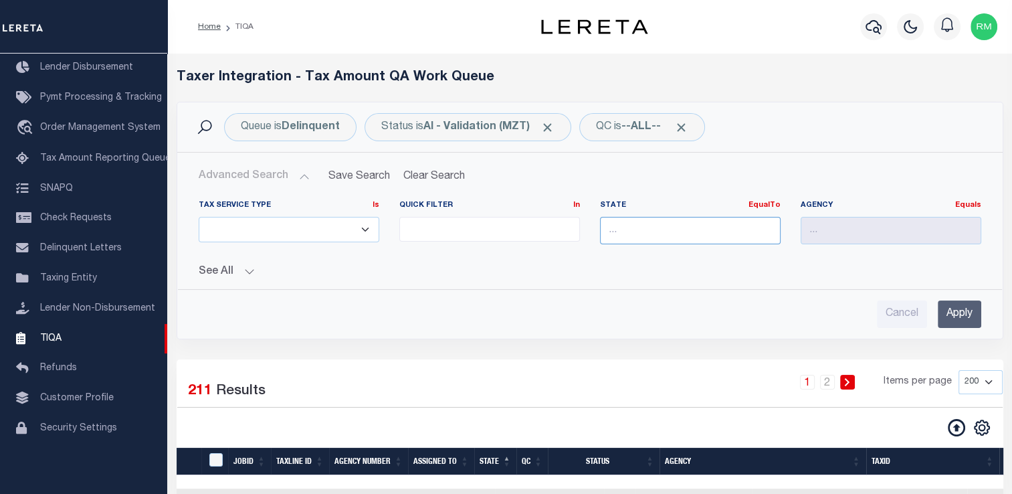
click at [639, 229] on input "text" at bounding box center [690, 230] width 181 height 27
click at [640, 263] on div "MS" at bounding box center [689, 254] width 179 height 21
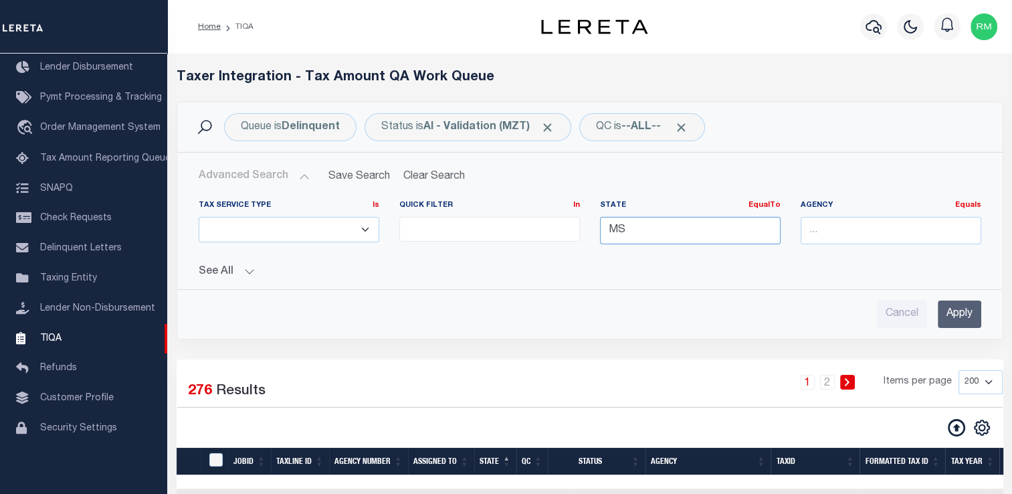
type input "MS"
click at [831, 228] on input "text" at bounding box center [890, 230] width 181 height 27
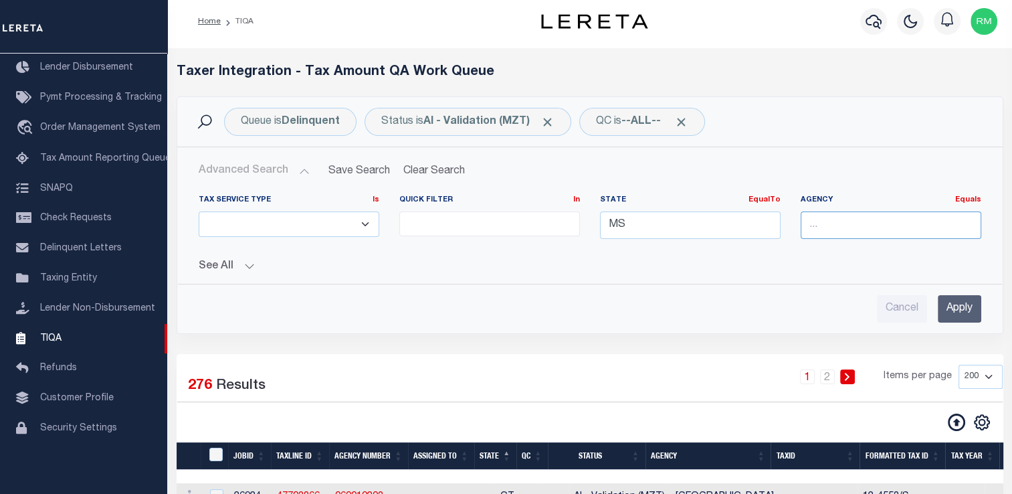
scroll to position [7, 0]
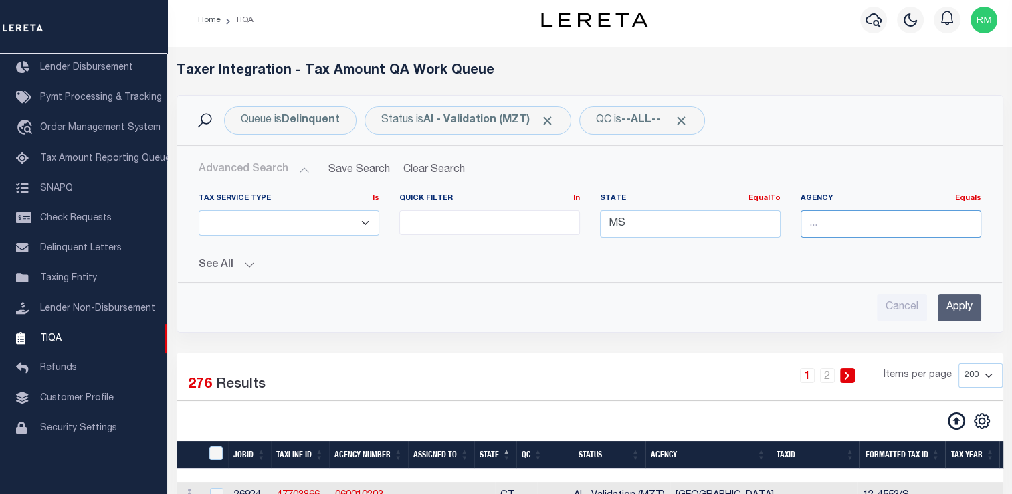
click at [831, 228] on input "text" at bounding box center [890, 223] width 181 height 27
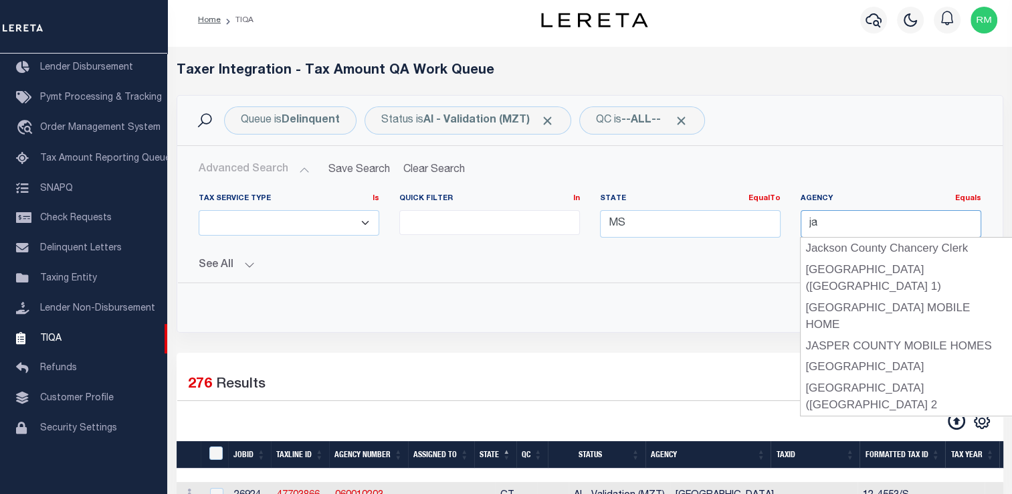
type input "[GEOGRAPHIC_DATA]"
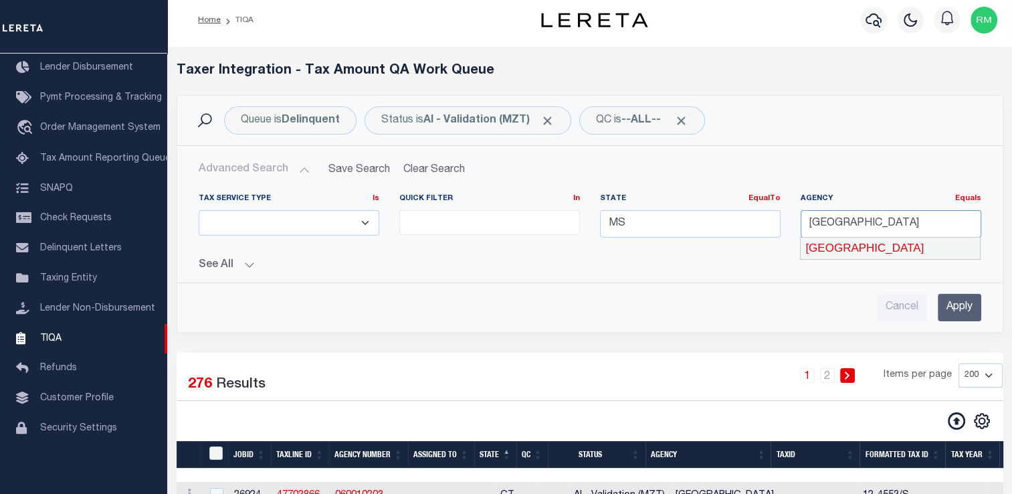
click at [885, 251] on div "[GEOGRAPHIC_DATA]" at bounding box center [889, 247] width 179 height 21
click at [964, 300] on input "Apply" at bounding box center [959, 307] width 43 height 27
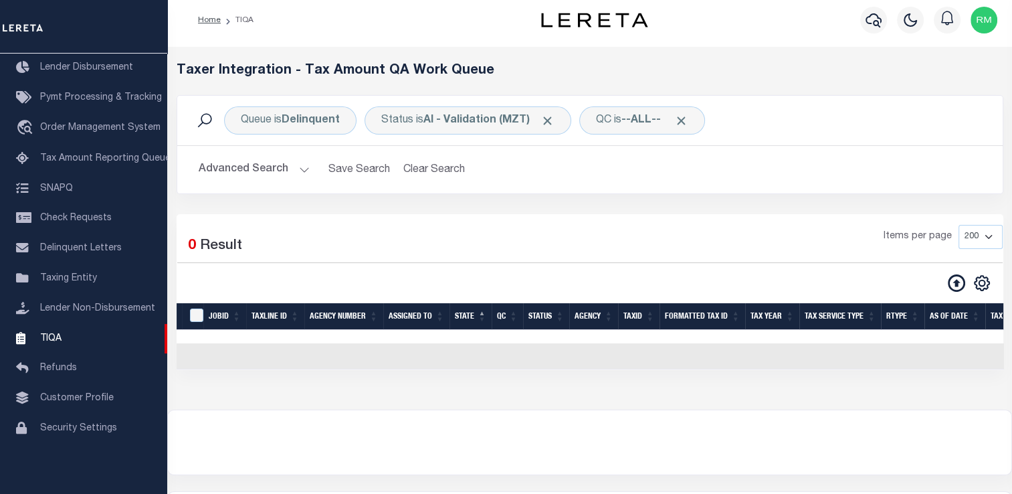
click at [669, 265] on div "Selected 0 Result Items per page 10 25 50 100 200 500 1000 2000" at bounding box center [590, 259] width 847 height 68
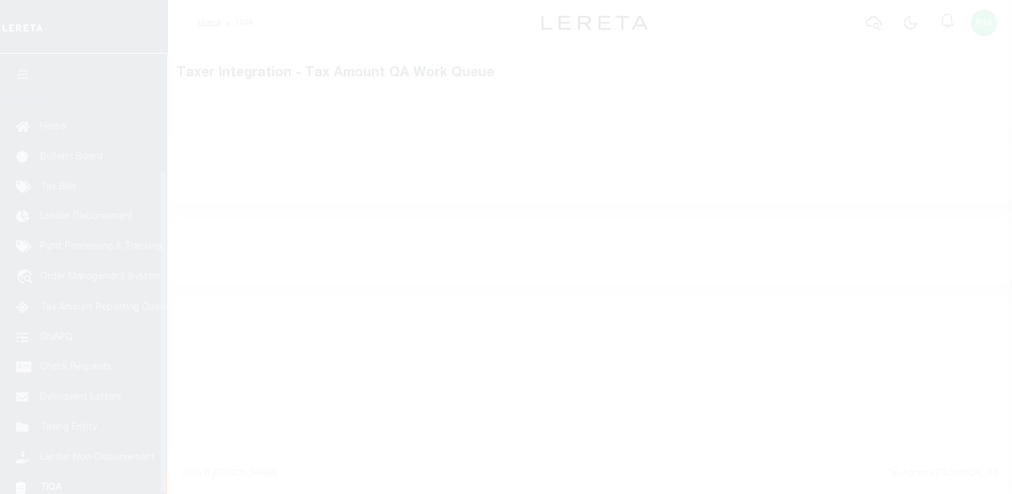
select select "200"
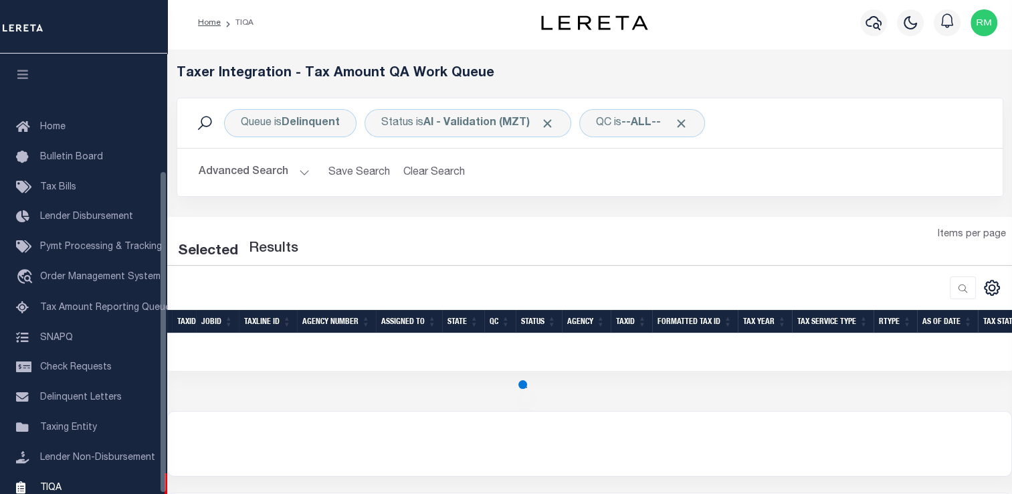
scroll to position [160, 0]
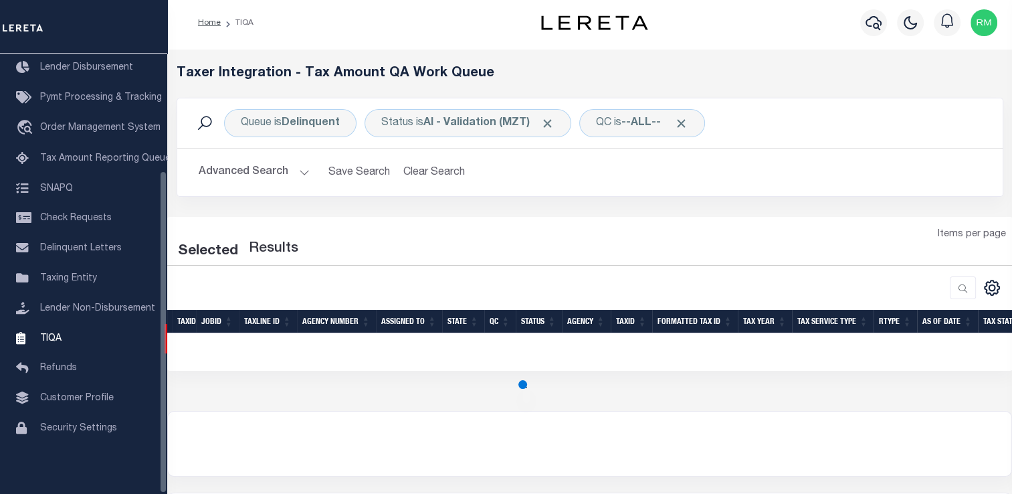
select select "200"
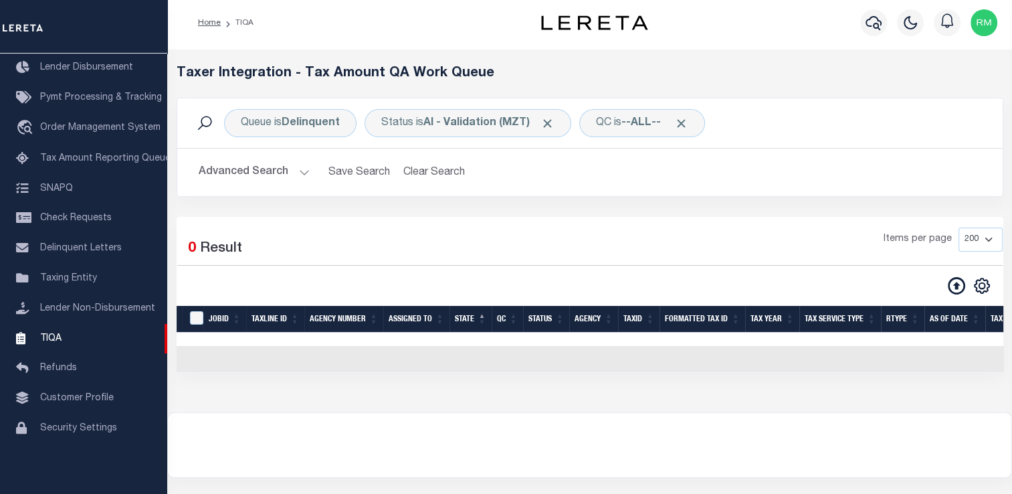
click at [564, 243] on div "Items per page 10 25 50 100 200 500 1000 2000" at bounding box center [696, 244] width 614 height 35
click at [295, 167] on button "Advanced Search" at bounding box center [254, 172] width 111 height 26
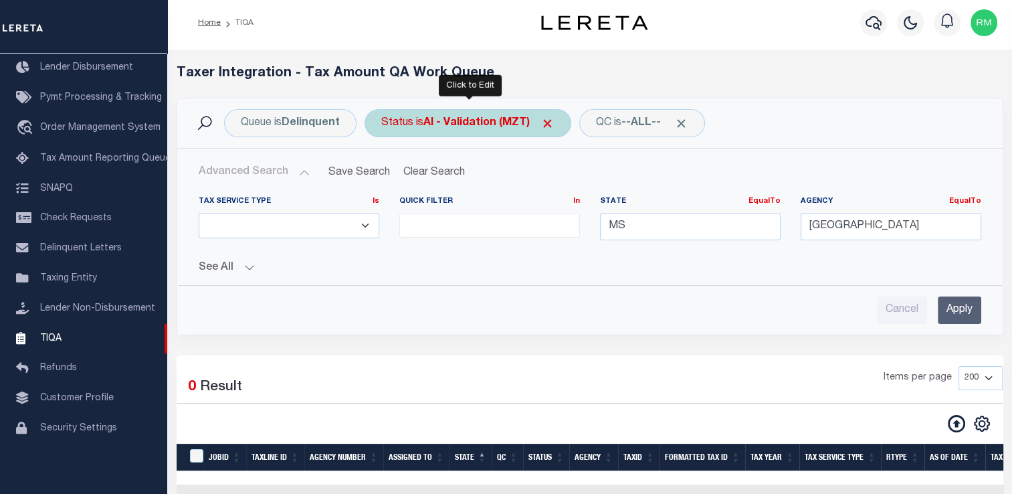
click at [455, 123] on b "AI - Validation (MZT)" at bounding box center [488, 123] width 131 height 11
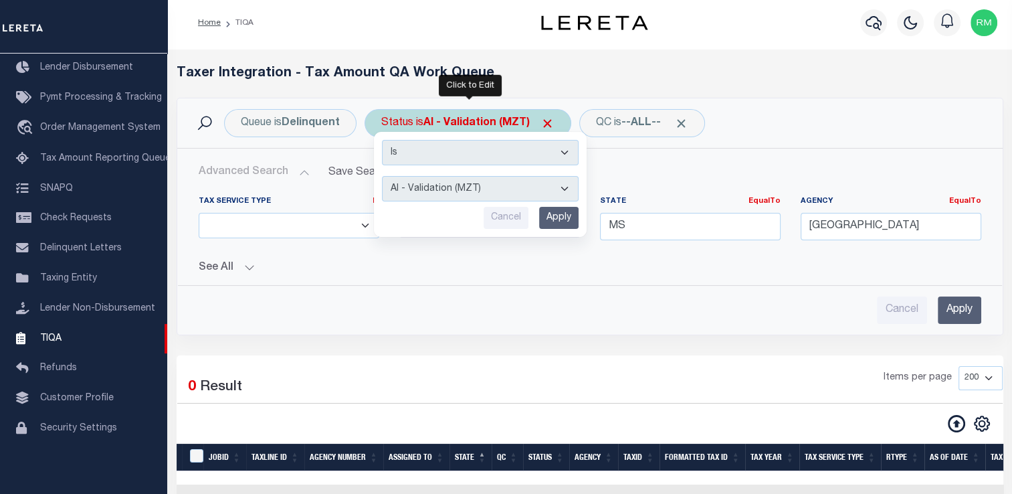
click at [436, 193] on select "AI - Bot Exception (ERR) AI - Bot Running (PLA) AI - Failed QA (FQA) AI - Prep …" at bounding box center [480, 188] width 197 height 25
select select "ERR"
click at [382, 176] on select "AI - Bot Exception (ERR) AI - Bot Running (PLA) AI - Failed QA (FQA) AI - Prep …" at bounding box center [480, 188] width 197 height 25
click at [562, 219] on input "Apply" at bounding box center [558, 218] width 39 height 22
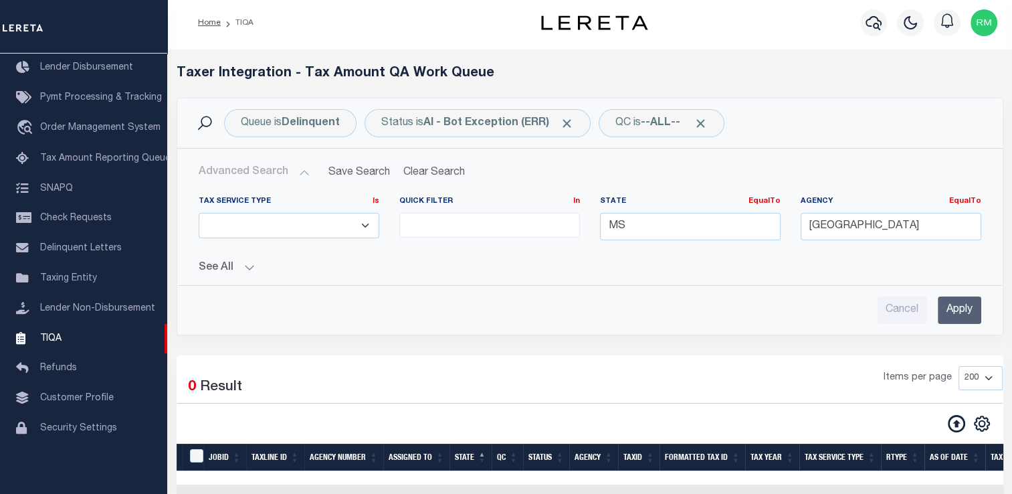
click at [958, 308] on input "Apply" at bounding box center [959, 309] width 43 height 27
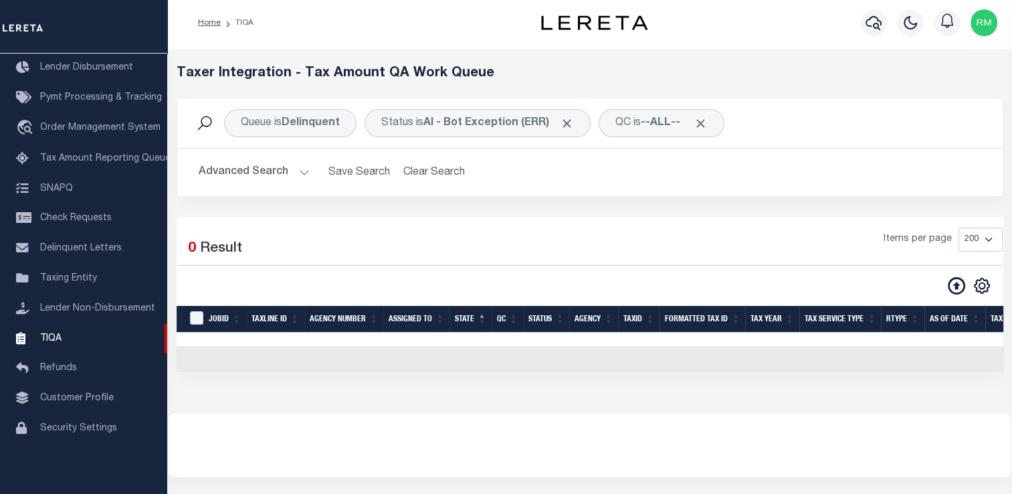
click at [284, 174] on button "Advanced Search" at bounding box center [254, 172] width 111 height 26
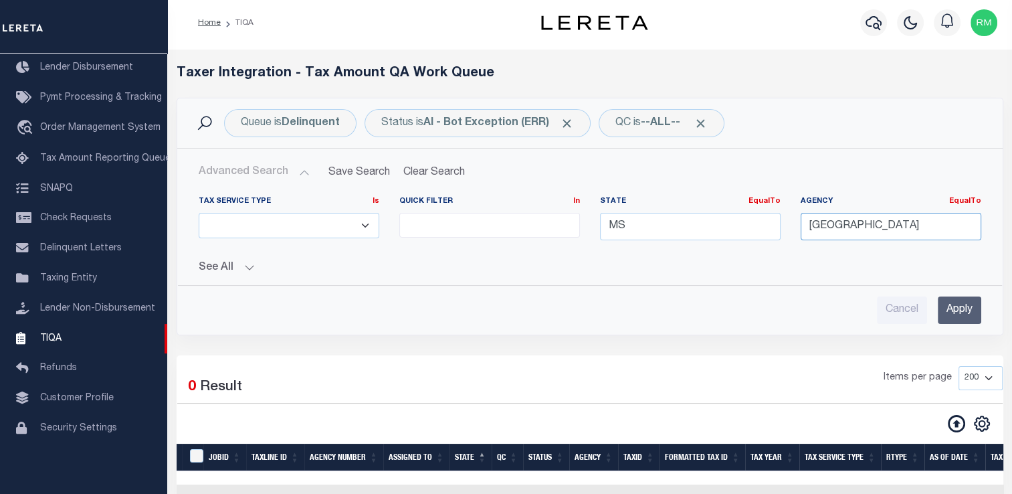
click at [923, 232] on input "[GEOGRAPHIC_DATA]" at bounding box center [890, 226] width 181 height 27
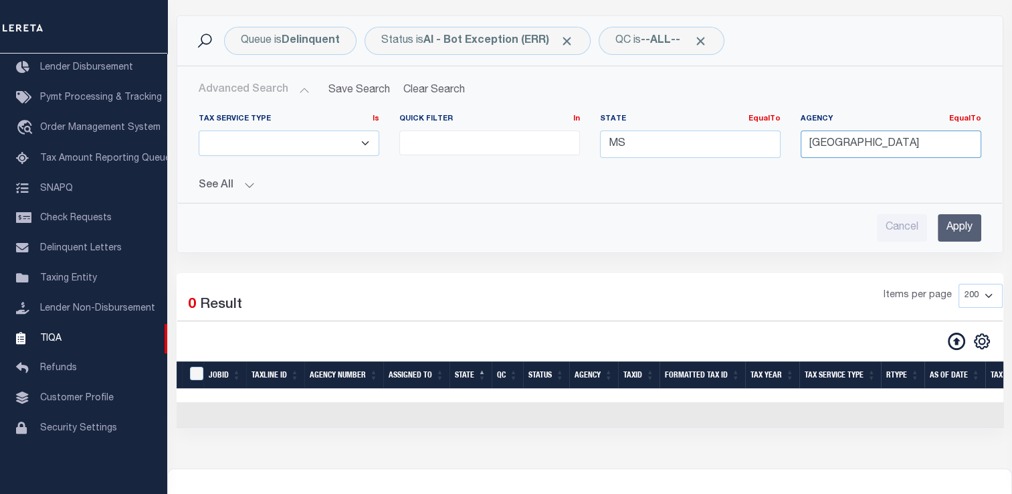
scroll to position [87, 0]
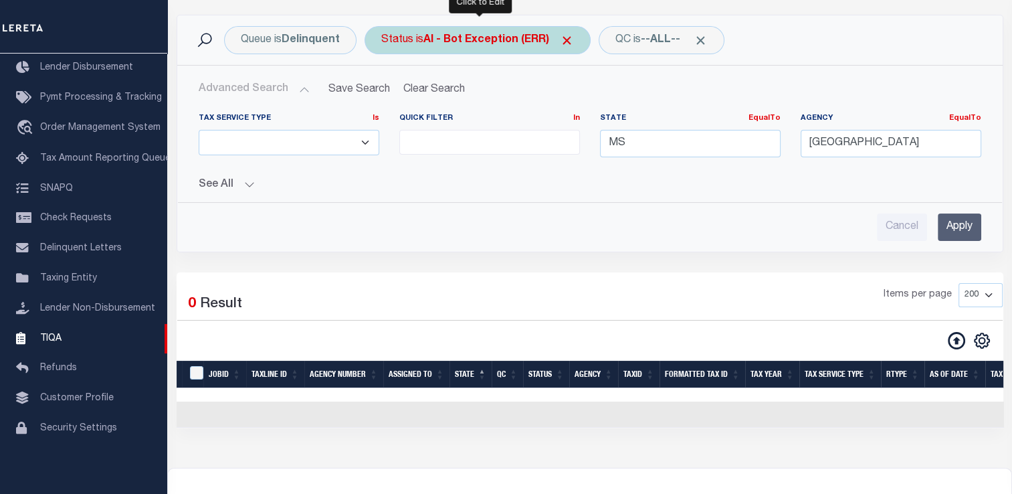
click at [431, 37] on b "AI - Bot Exception (ERR)" at bounding box center [498, 40] width 150 height 11
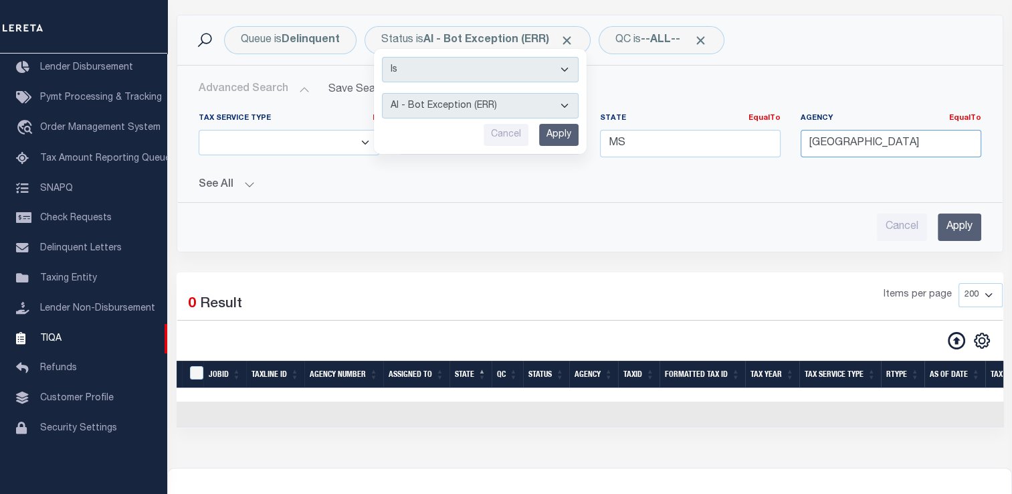
drag, startPoint x: 913, startPoint y: 134, endPoint x: 874, endPoint y: 134, distance: 39.5
click at [874, 134] on input "[GEOGRAPHIC_DATA]" at bounding box center [890, 143] width 181 height 27
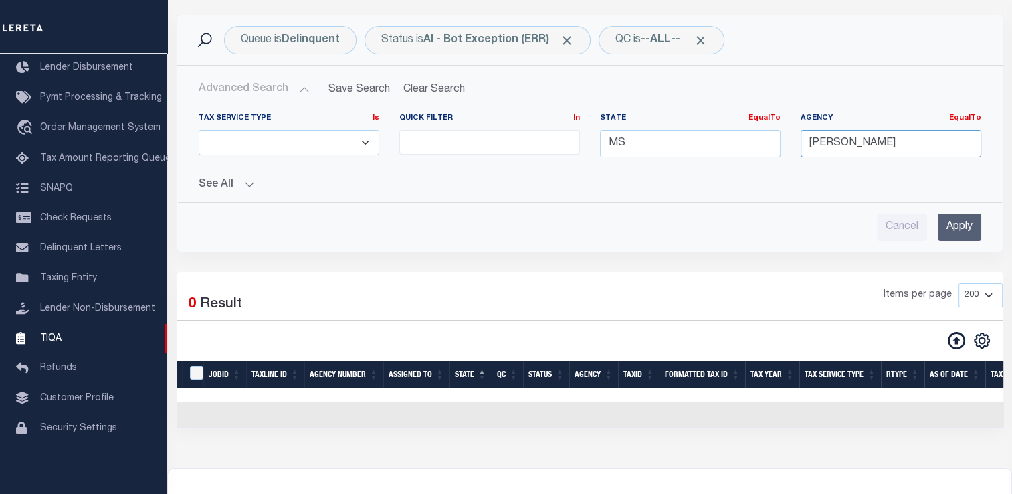
type input "J"
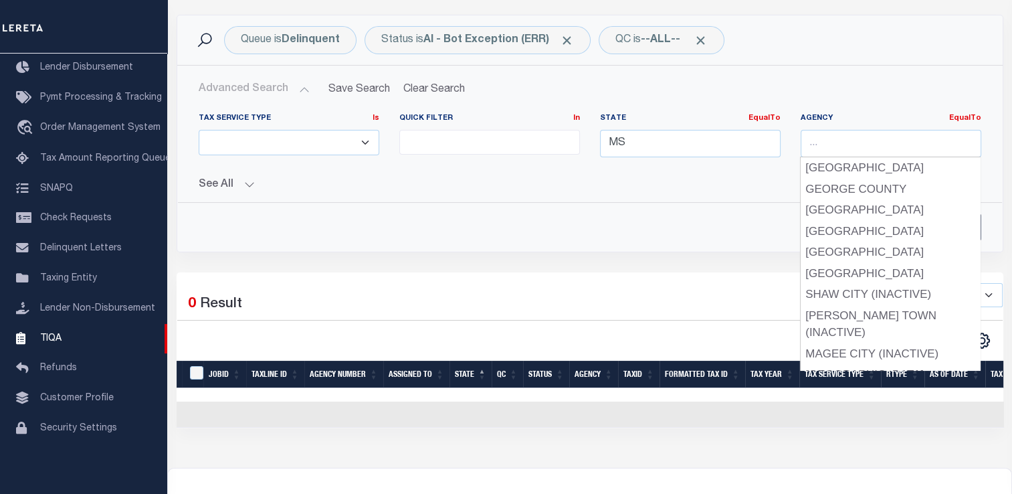
drag, startPoint x: 662, startPoint y: 158, endPoint x: 618, endPoint y: 149, distance: 45.0
click at [618, 149] on div "State EqualTo Equals MS" at bounding box center [690, 140] width 201 height 55
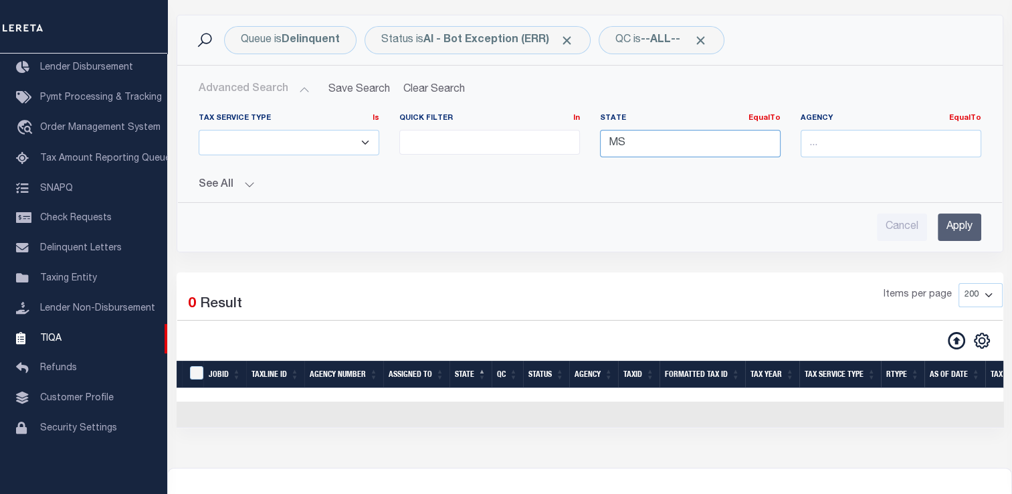
drag, startPoint x: 632, startPoint y: 142, endPoint x: 589, endPoint y: 140, distance: 42.8
click at [590, 140] on div "State EqualTo Equals MS" at bounding box center [690, 140] width 201 height 55
click at [959, 232] on input "Apply" at bounding box center [959, 226] width 43 height 27
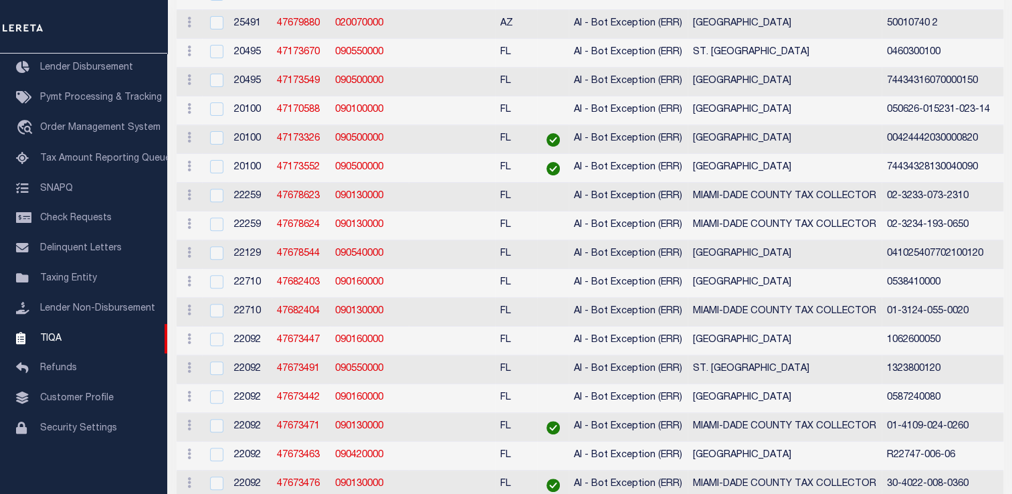
scroll to position [0, 0]
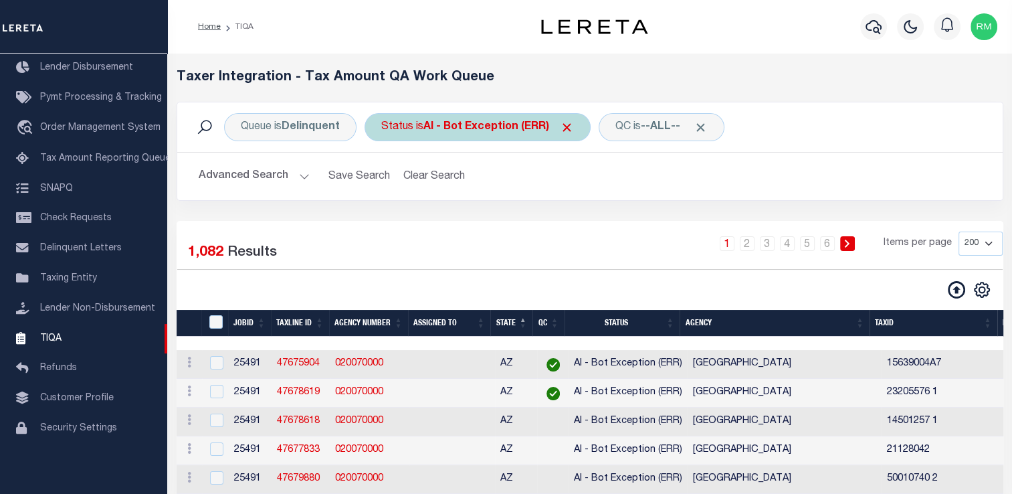
click at [475, 128] on b "AI - Bot Exception (ERR)" at bounding box center [498, 127] width 150 height 11
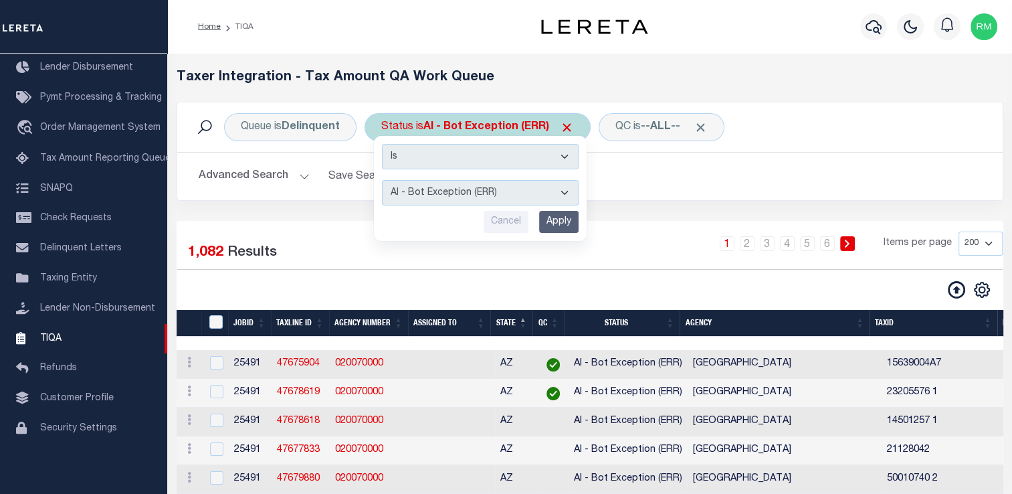
click at [475, 192] on select "AI - Bot Exception (ERR) AI - Bot Running (PLA) AI - Failed QA (FQA) AI - Prep …" at bounding box center [480, 192] width 197 height 25
select select "TNF"
click at [382, 180] on select "AI - Bot Exception (ERR) AI - Bot Running (PLA) AI - Failed QA (FQA) AI - Prep …" at bounding box center [480, 192] width 197 height 25
click at [556, 213] on input "Apply" at bounding box center [558, 222] width 39 height 22
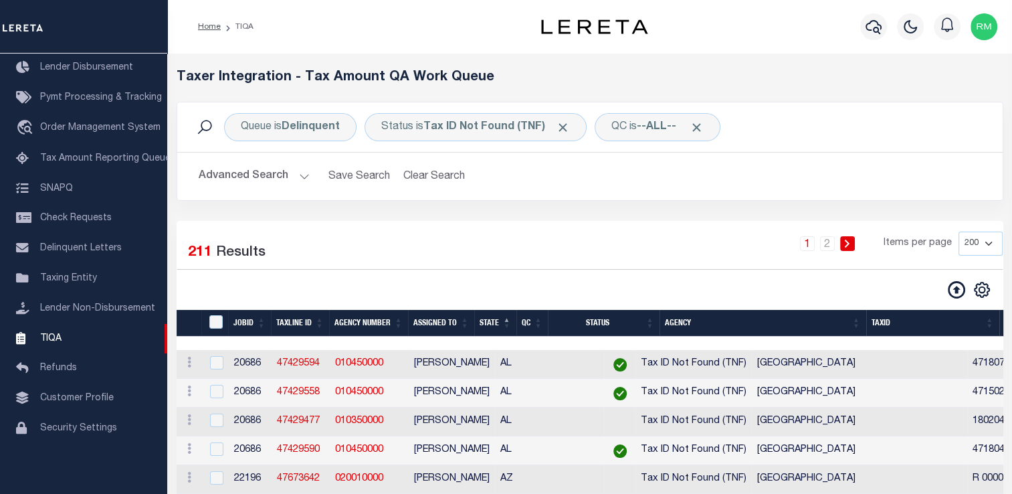
scroll to position [128, 0]
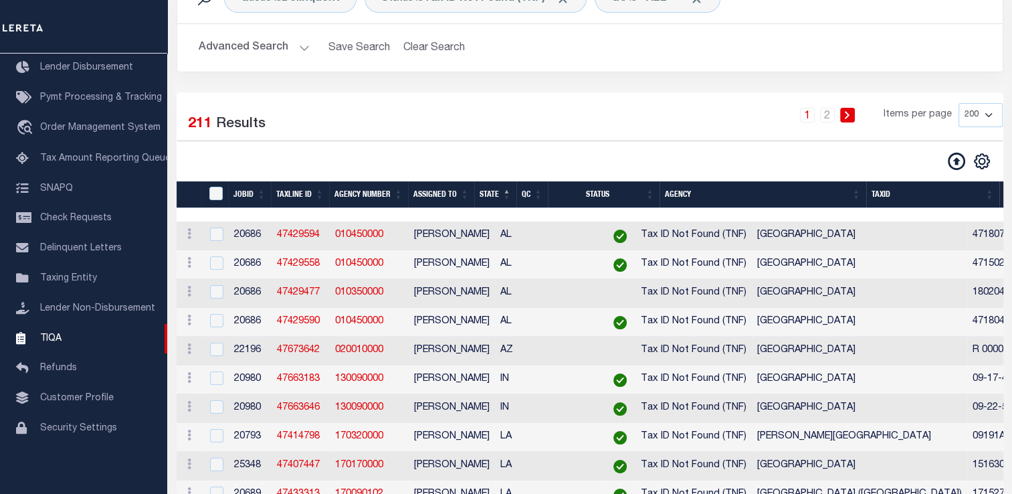
click at [503, 189] on th "State" at bounding box center [495, 194] width 42 height 27
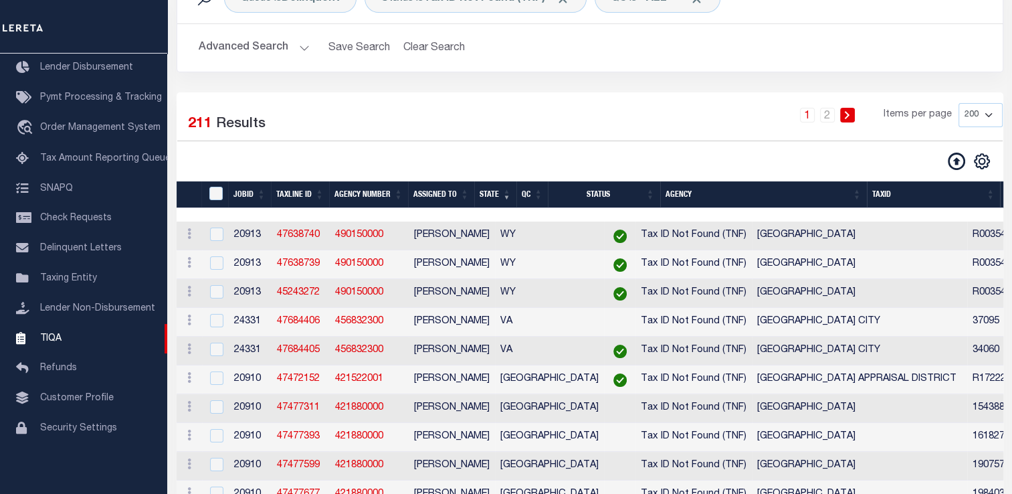
click at [506, 191] on th "State" at bounding box center [495, 194] width 42 height 27
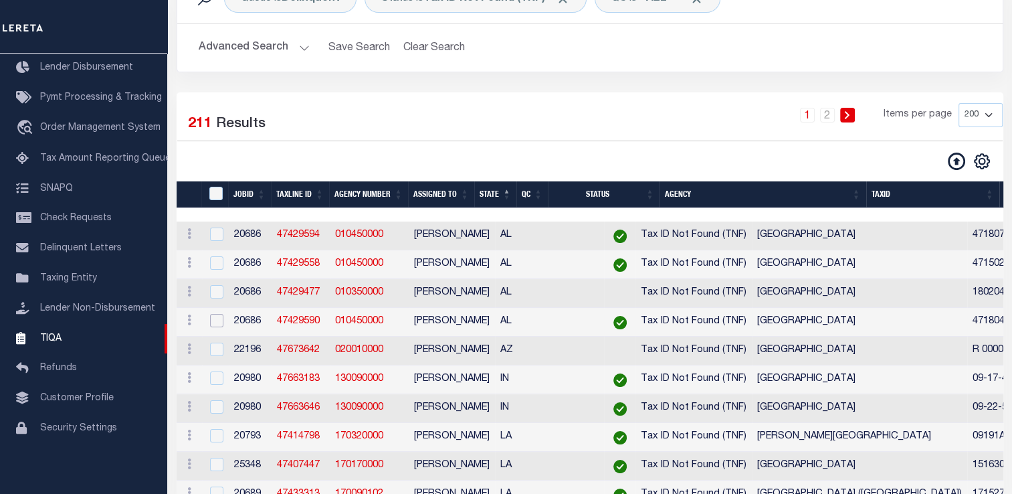
click at [217, 323] on input "checkbox" at bounding box center [216, 320] width 13 height 13
checkbox input "true"
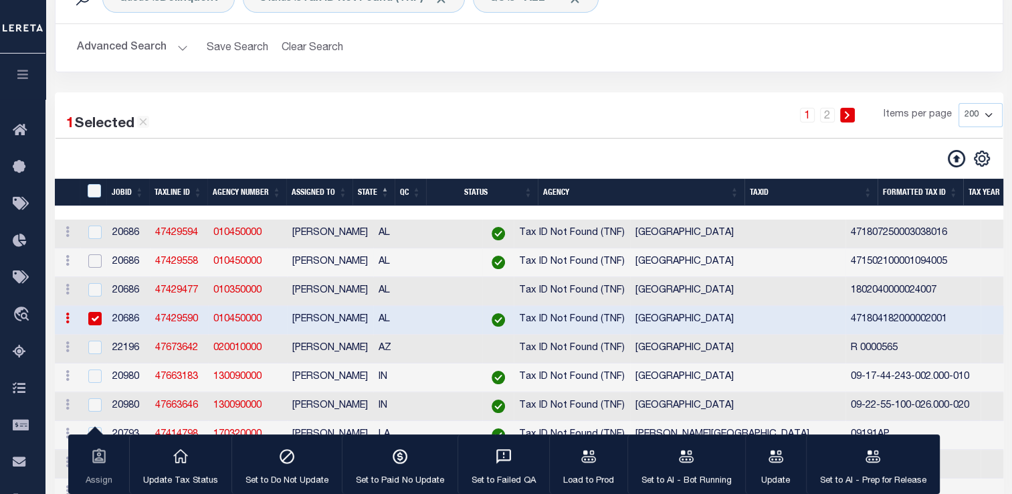
click at [96, 259] on input "checkbox" at bounding box center [94, 260] width 13 height 13
checkbox input "true"
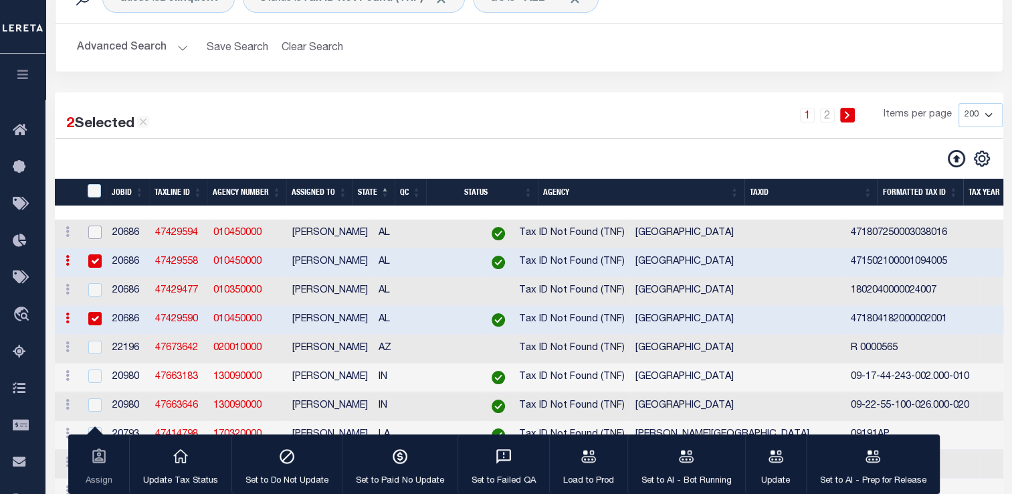
click at [91, 229] on input "checkbox" at bounding box center [94, 231] width 13 height 13
checkbox input "true"
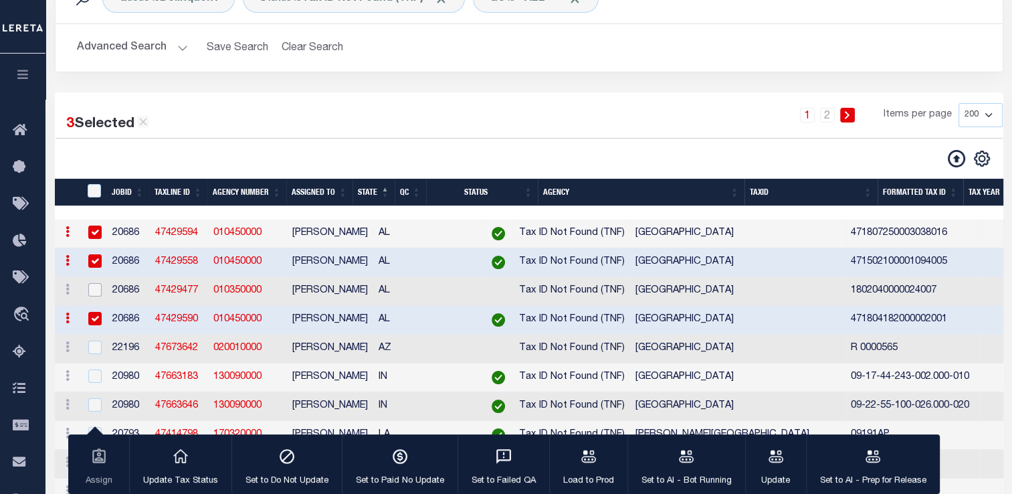
click at [96, 296] on input "checkbox" at bounding box center [94, 289] width 13 height 13
checkbox input "true"
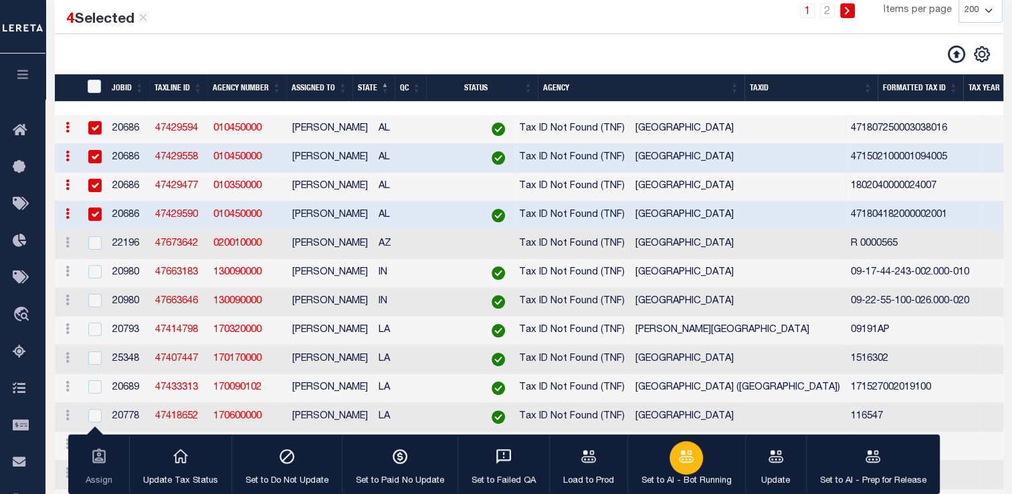
scroll to position [207, 0]
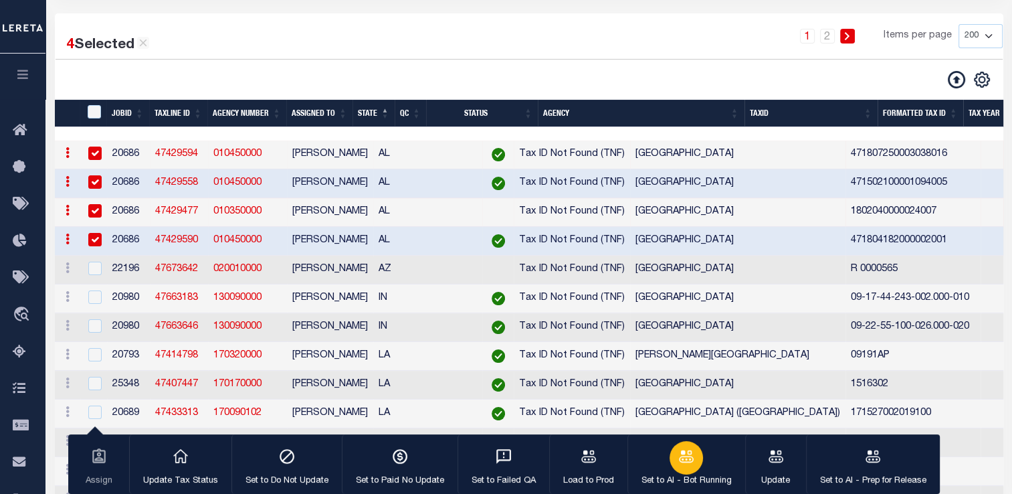
click at [673, 471] on div "button" at bounding box center [685, 457] width 33 height 33
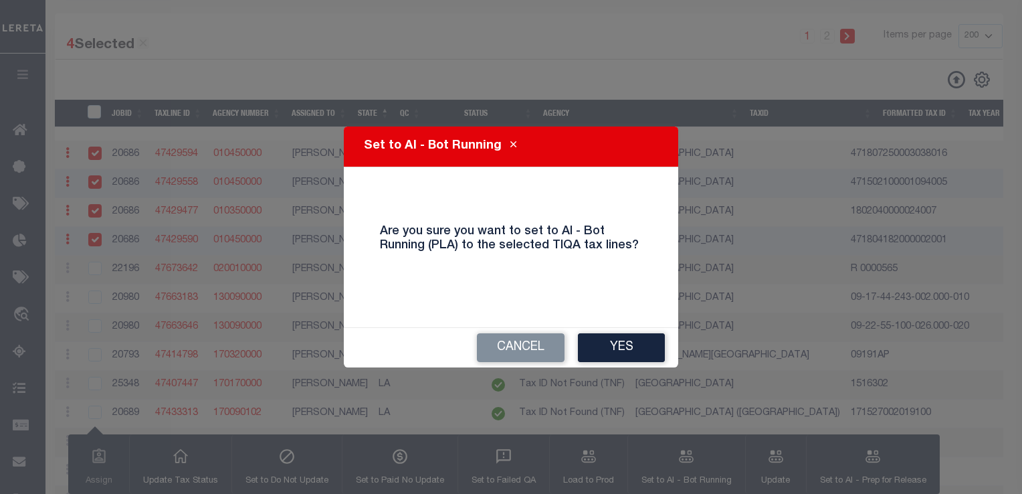
click at [633, 328] on div "Cancel Yes" at bounding box center [511, 347] width 334 height 39
click at [639, 349] on button "Yes" at bounding box center [621, 347] width 87 height 29
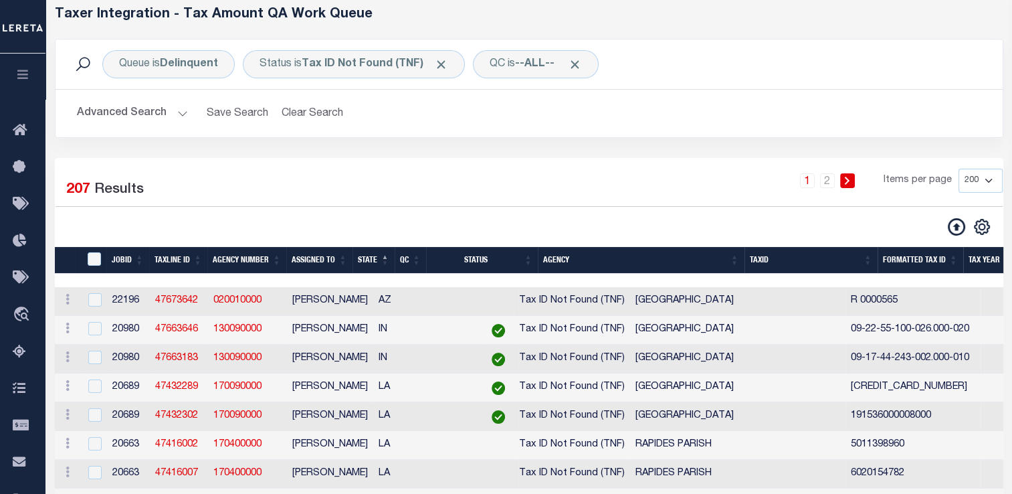
scroll to position [0, 0]
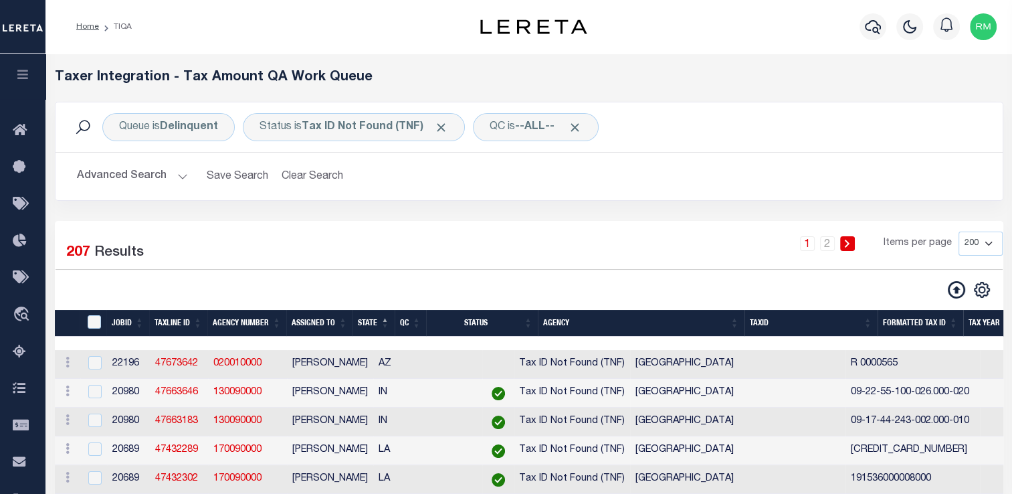
click at [179, 174] on button "Advanced Search" at bounding box center [132, 176] width 111 height 26
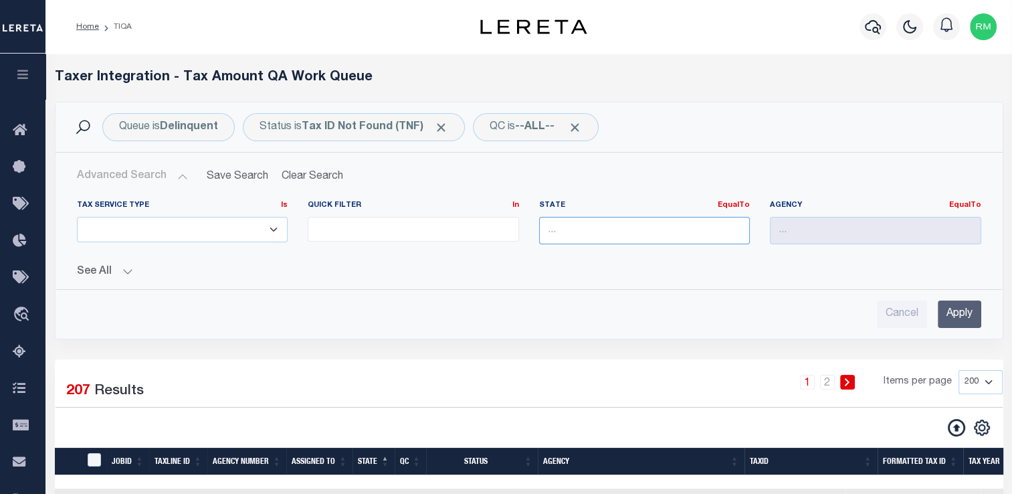
click at [663, 226] on input "text" at bounding box center [644, 230] width 211 height 27
click at [650, 251] on div "LA" at bounding box center [644, 254] width 210 height 21
click at [957, 307] on input "Apply" at bounding box center [959, 313] width 43 height 27
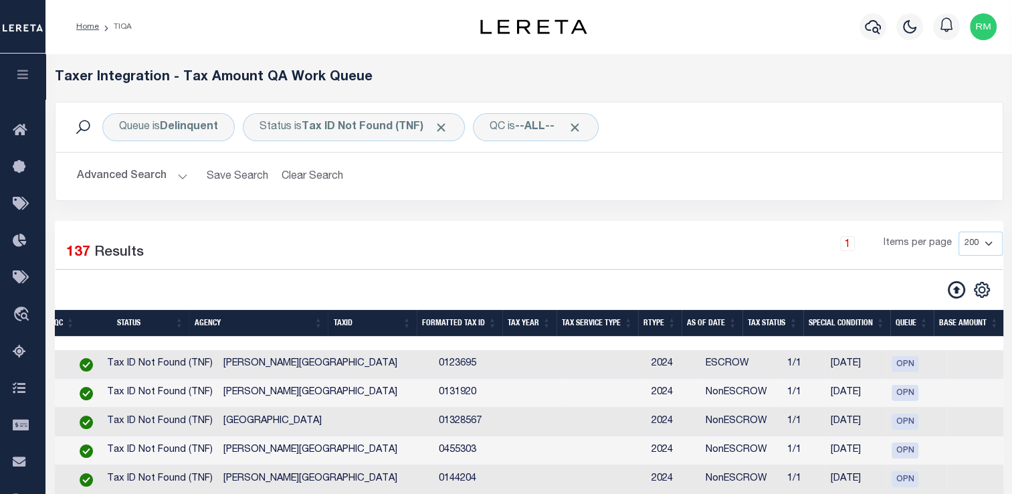
click at [110, 162] on div "Advanced Search Save Search Clear Search TIQATaxLineSearchTable_dynamictable___…" at bounding box center [529, 175] width 947 height 47
click at [115, 173] on button "Advanced Search" at bounding box center [132, 176] width 111 height 26
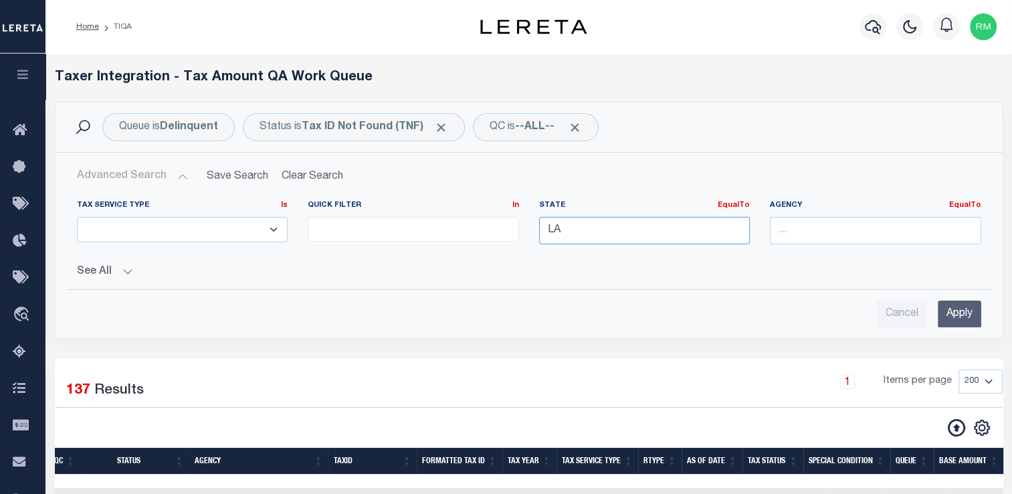
click at [631, 231] on input "LA" at bounding box center [644, 230] width 211 height 27
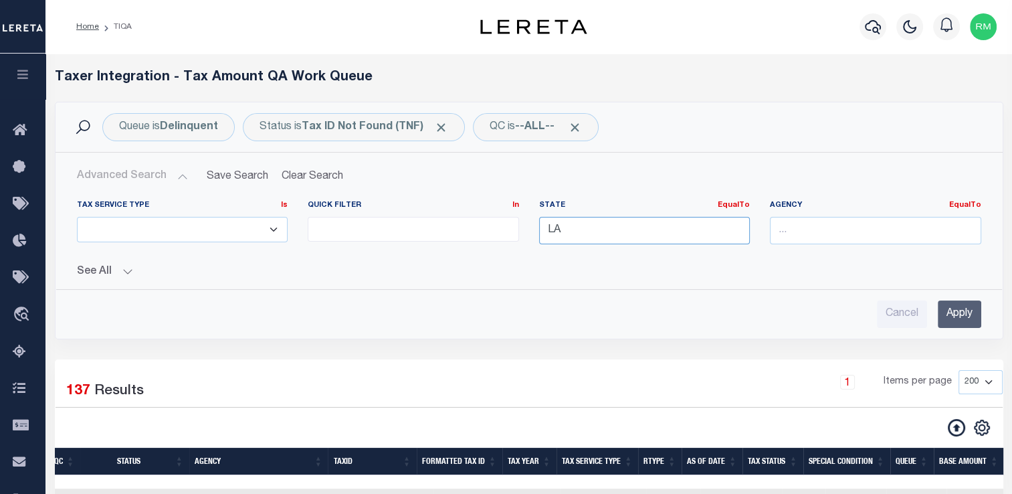
type input "L"
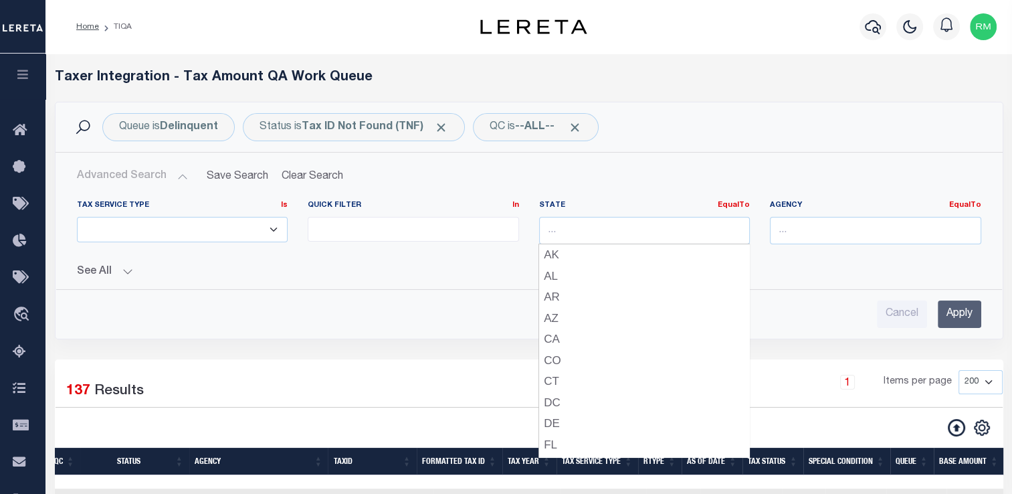
click at [764, 328] on div "Advanced Search Save Search Clear Search TIQATaxLineSearchTable_dynamictable___…" at bounding box center [529, 245] width 947 height 186
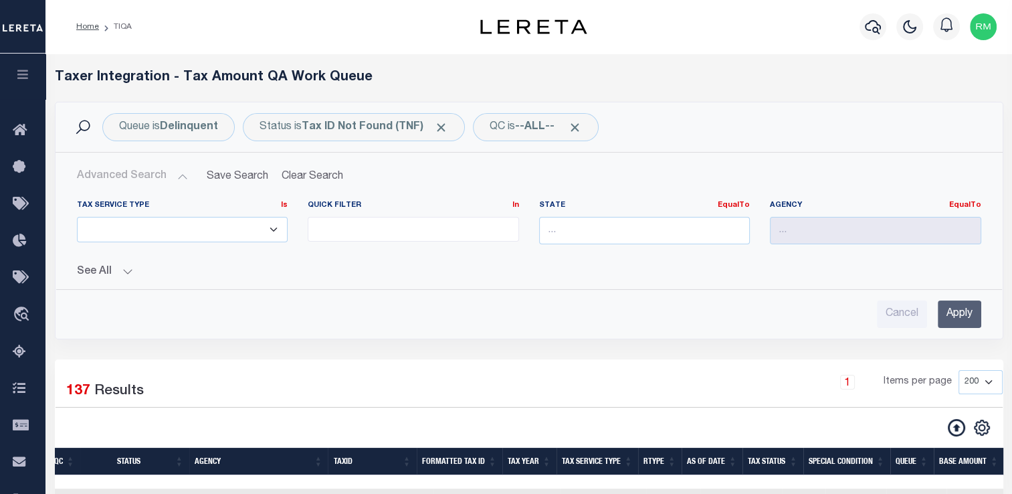
click at [962, 307] on input "Apply" at bounding box center [959, 313] width 43 height 27
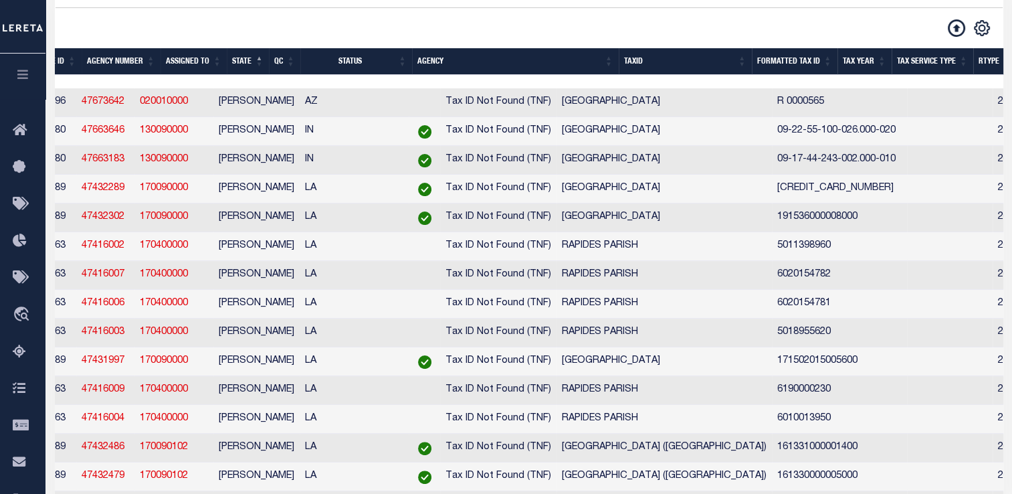
scroll to position [0, 71]
